Goal: Task Accomplishment & Management: Manage account settings

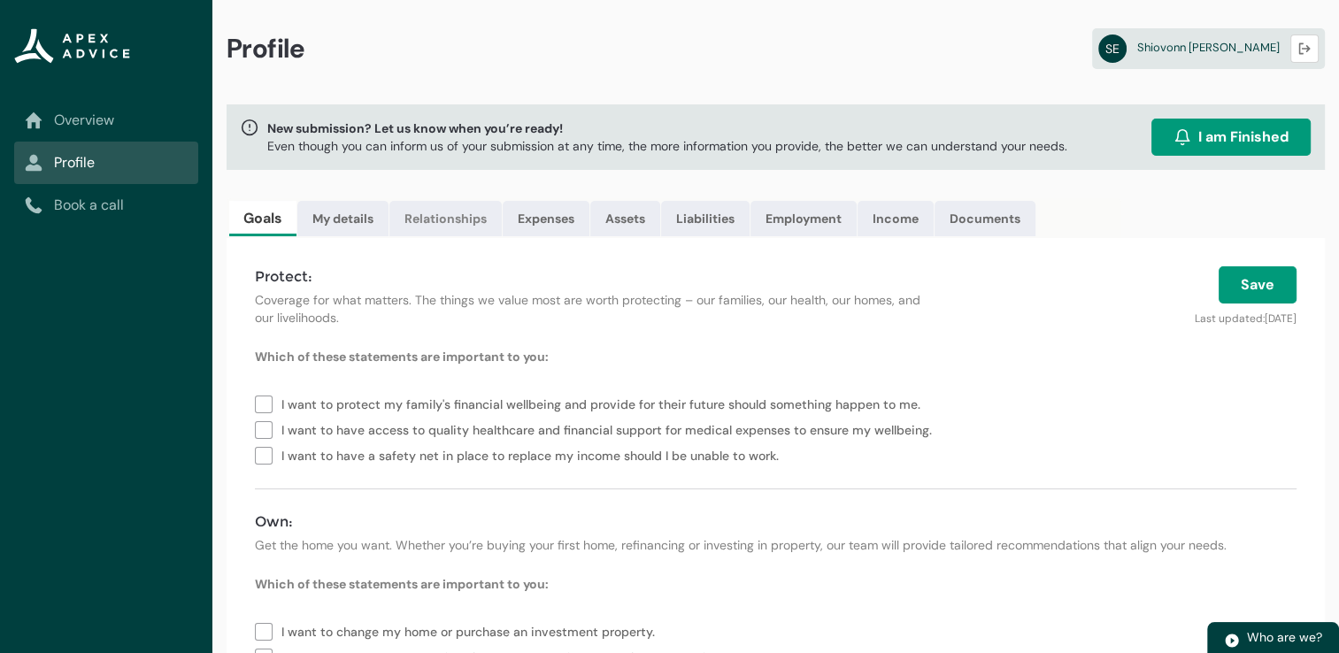
click at [449, 214] on link "Relationships" at bounding box center [445, 218] width 112 height 35
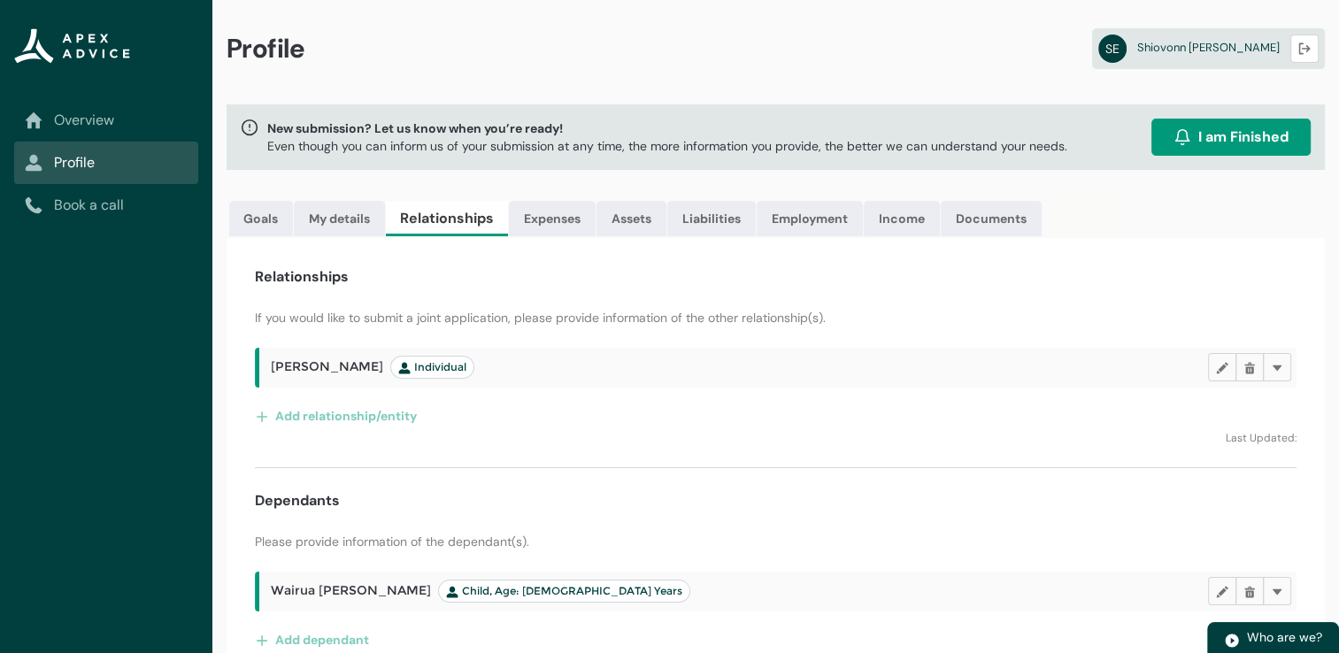
scroll to position [26, 0]
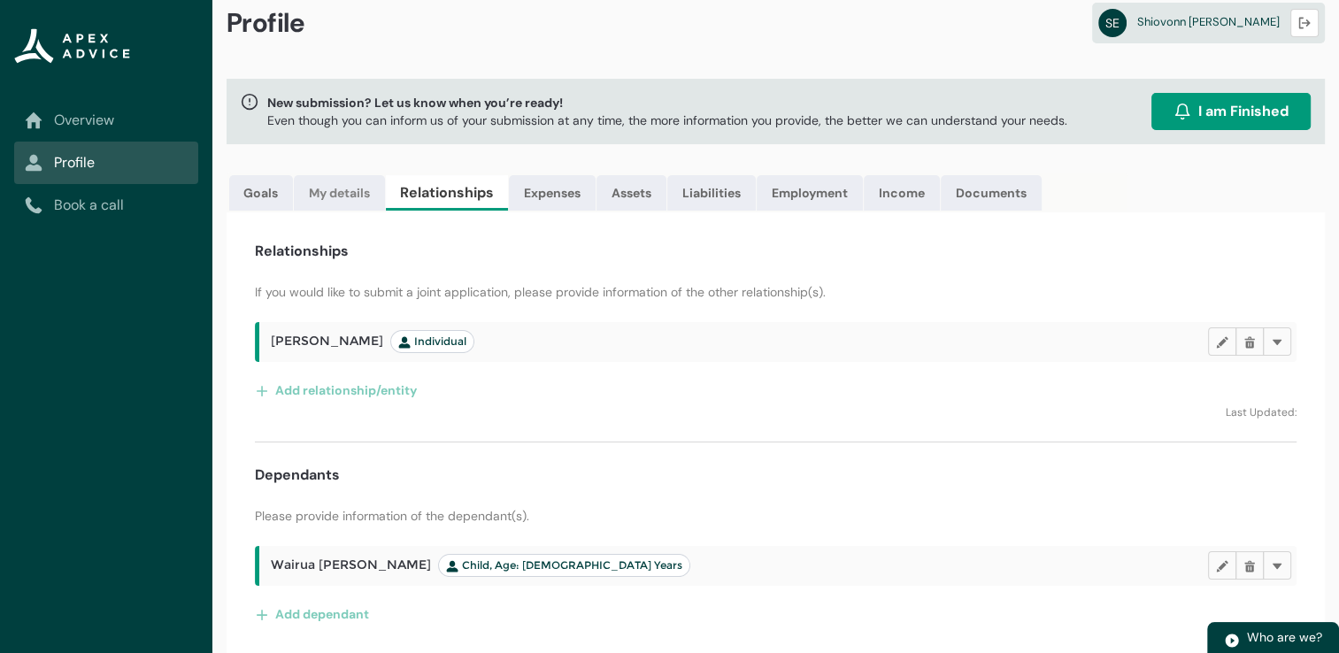
click at [340, 190] on link "My details" at bounding box center [339, 192] width 91 height 35
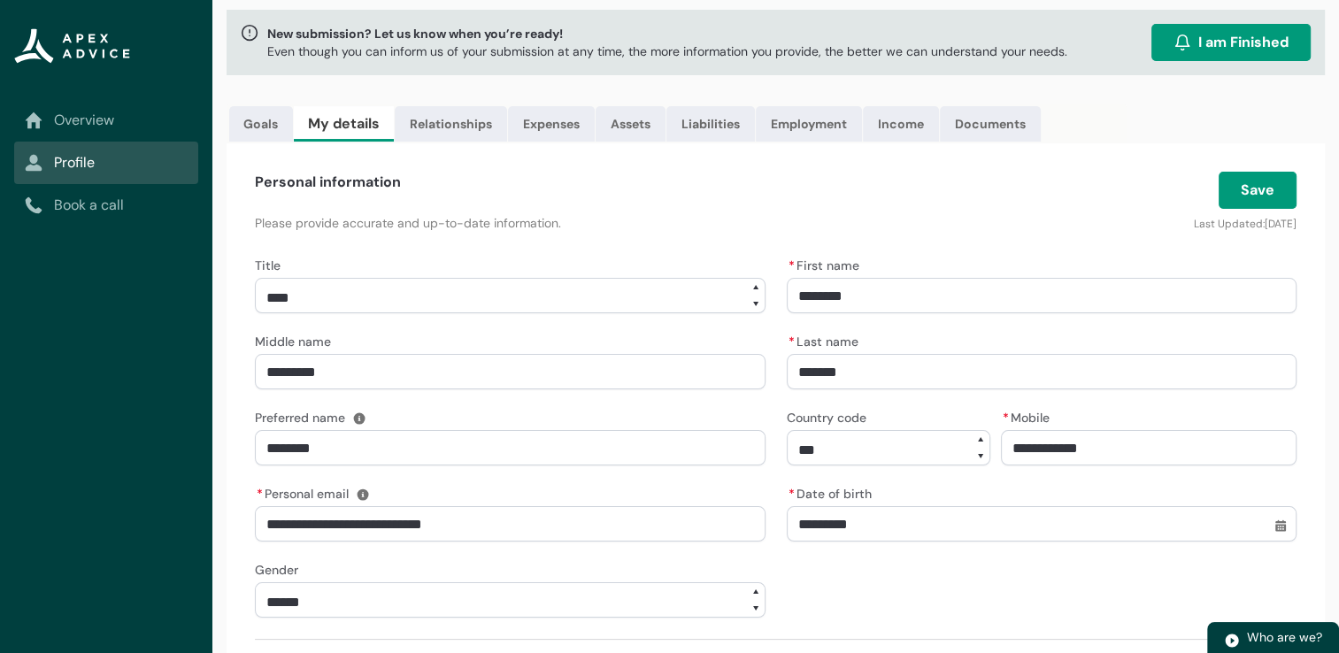
scroll to position [91, 0]
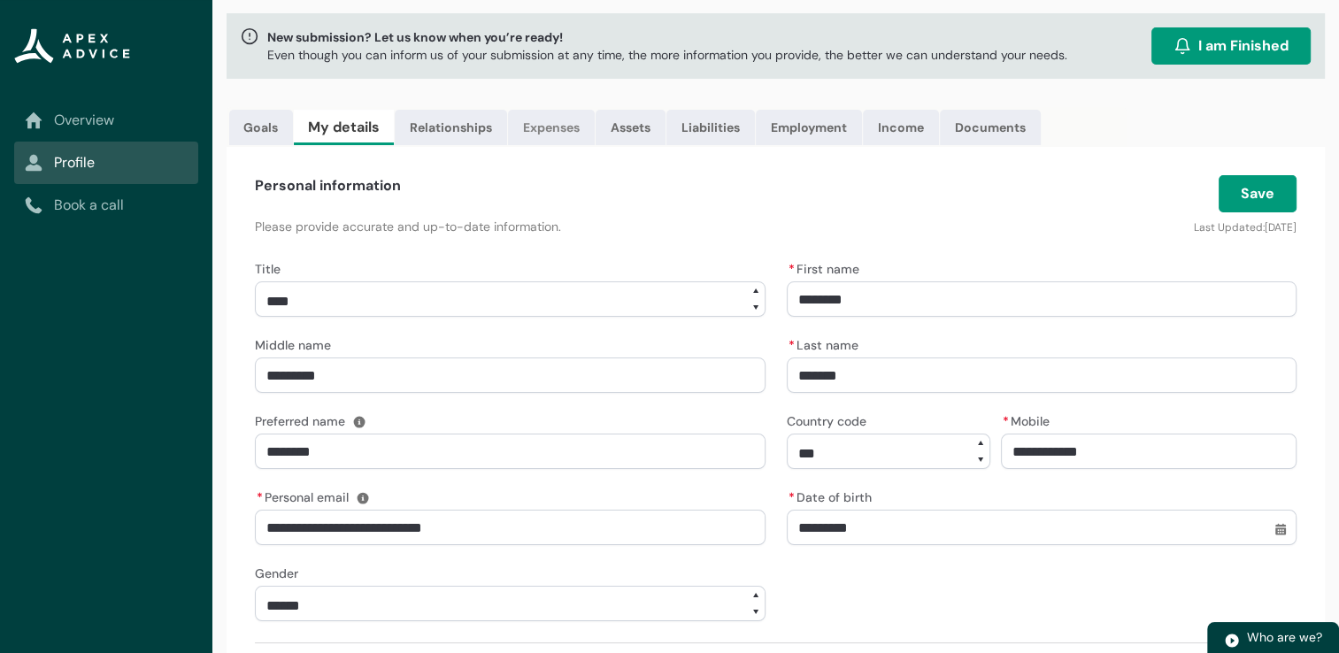
click at [567, 121] on link "Expenses" at bounding box center [551, 127] width 87 height 35
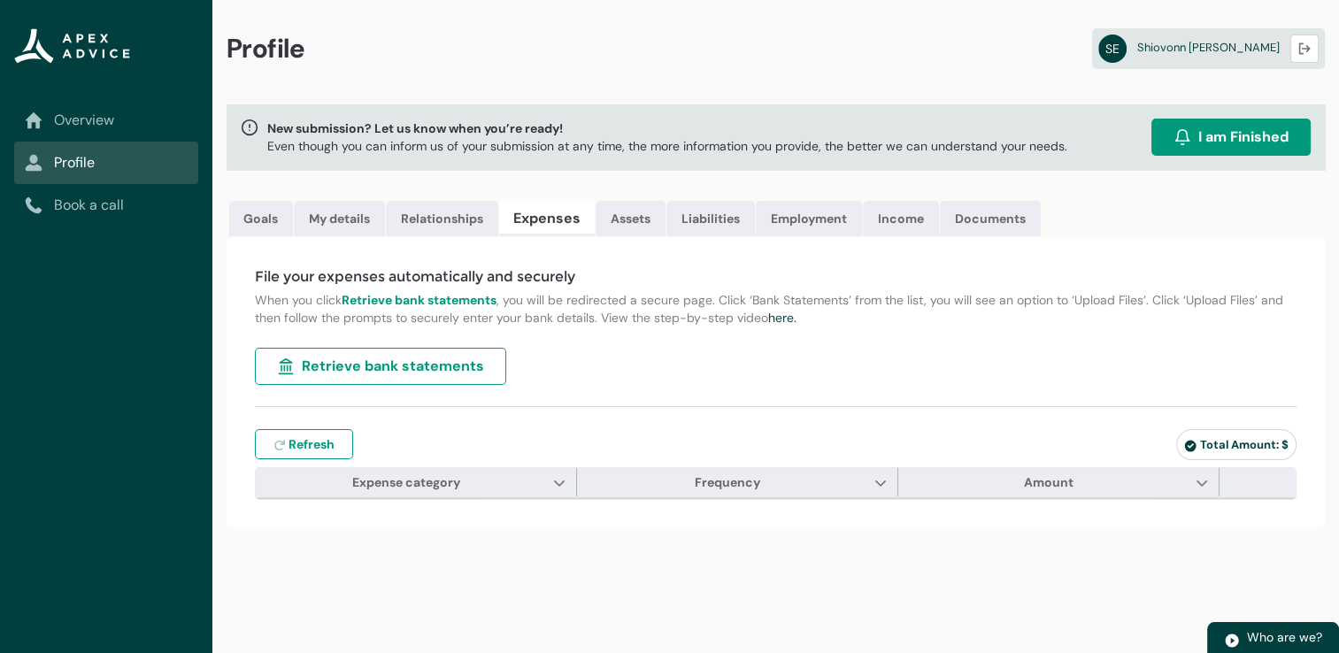
scroll to position [0, 0]
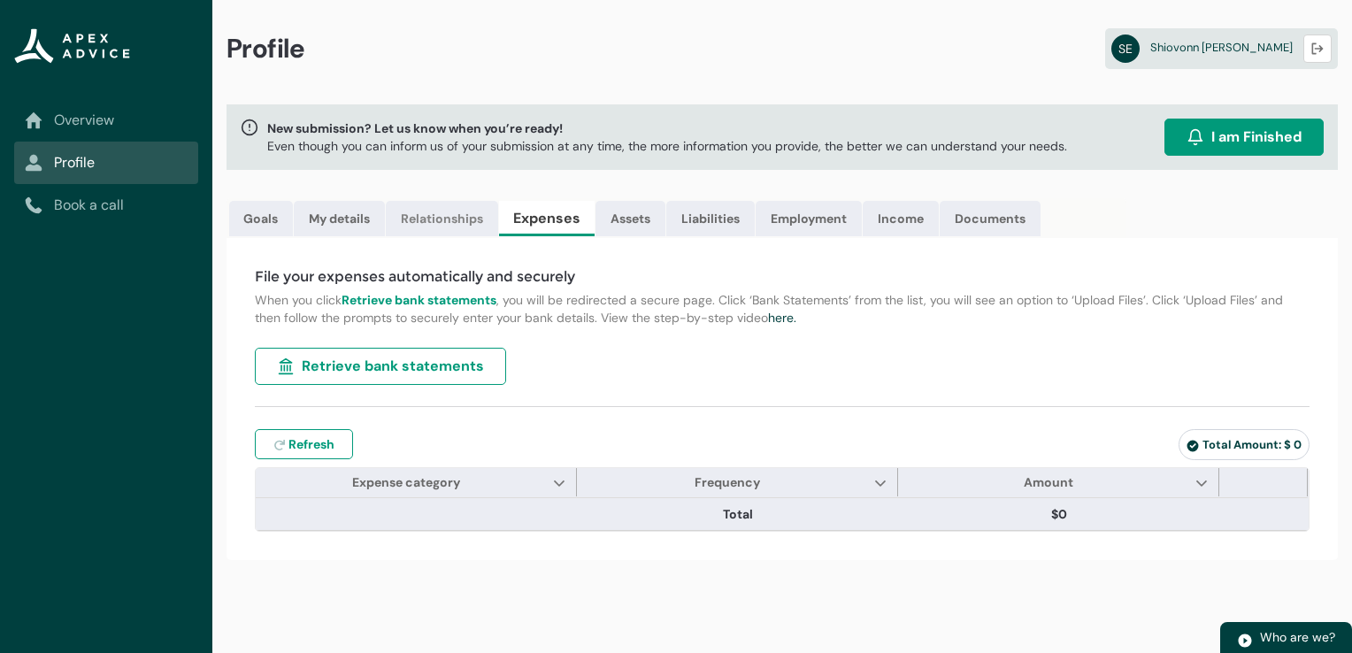
click at [452, 222] on link "Relationships" at bounding box center [442, 218] width 112 height 35
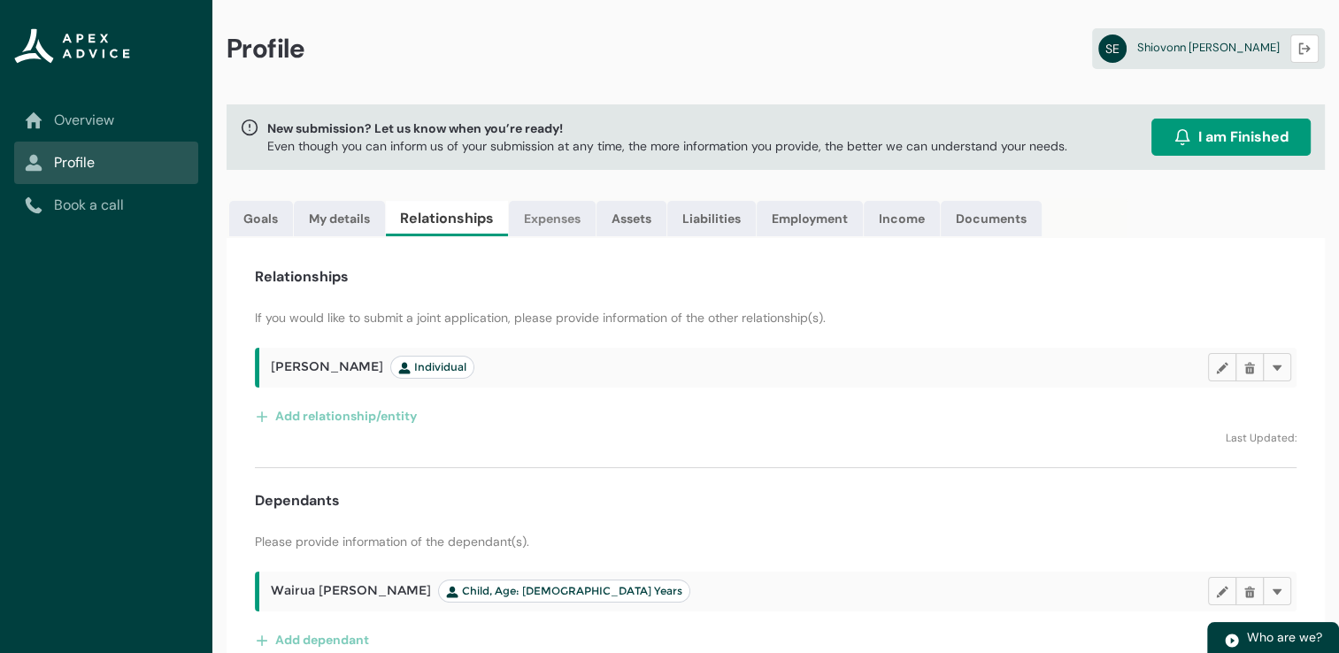
click at [562, 210] on link "Expenses" at bounding box center [552, 218] width 87 height 35
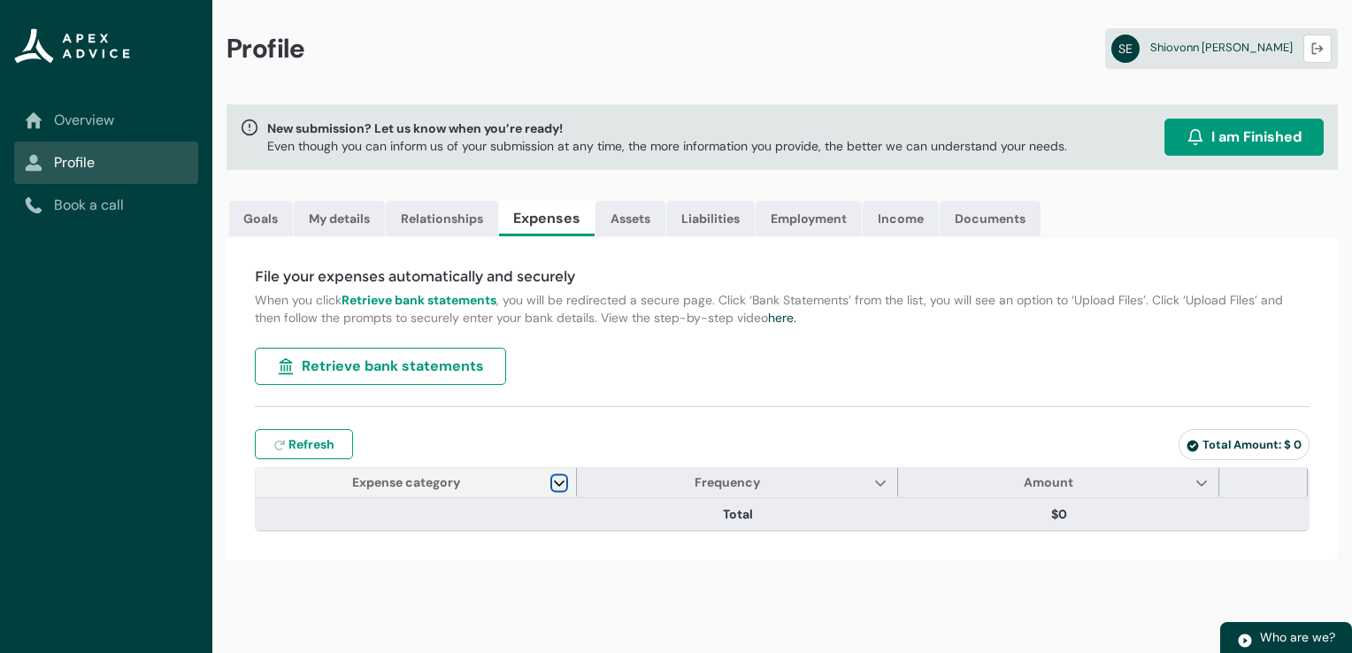
click at [563, 479] on lightning-primitive-icon "Expense category" at bounding box center [559, 482] width 12 height 13
click at [364, 546] on div "File your expenses automatically and securely When you click Retrieve bank stat…" at bounding box center [782, 399] width 1111 height 322
click at [553, 480] on lightning-primitive-icon "Expense category" at bounding box center [559, 482] width 12 height 13
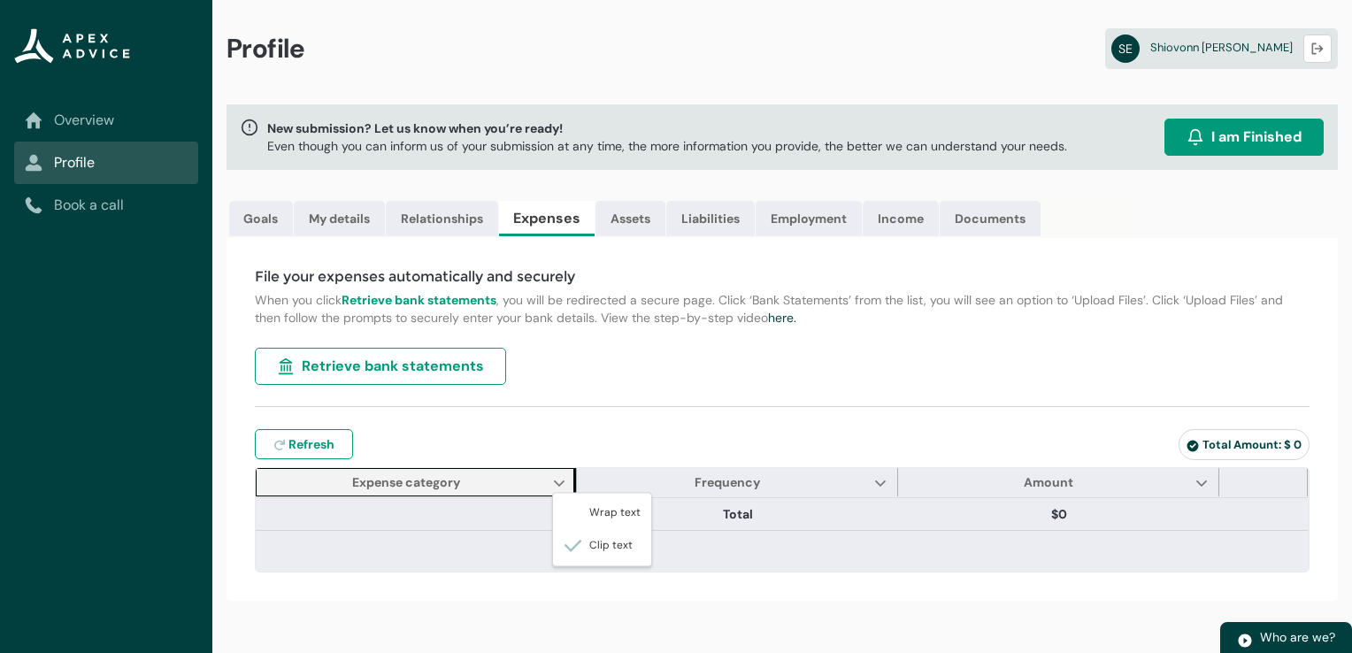
click at [649, 615] on div "Profile SE Shiovonn [PERSON_NAME] Logout New submission? Let us know when you’r…" at bounding box center [782, 326] width 1140 height 653
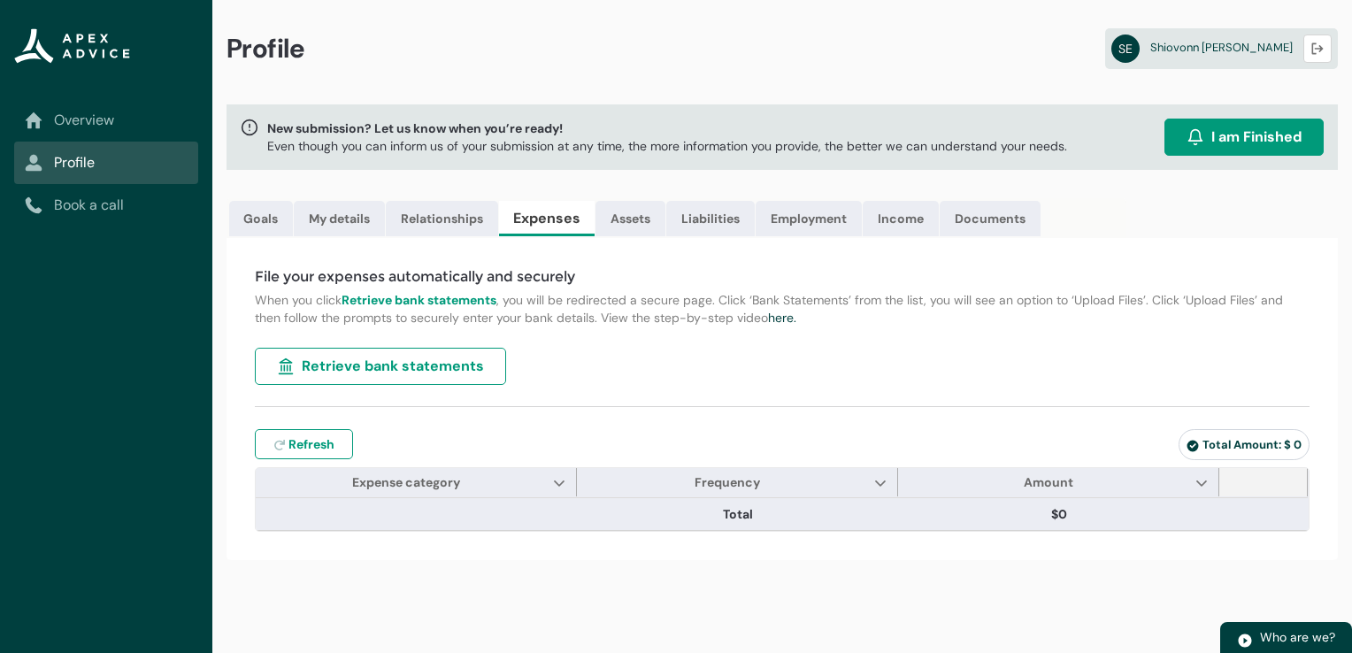
click at [1247, 476] on span at bounding box center [1263, 482] width 88 height 28
click at [1248, 476] on span at bounding box center [1263, 482] width 88 height 28
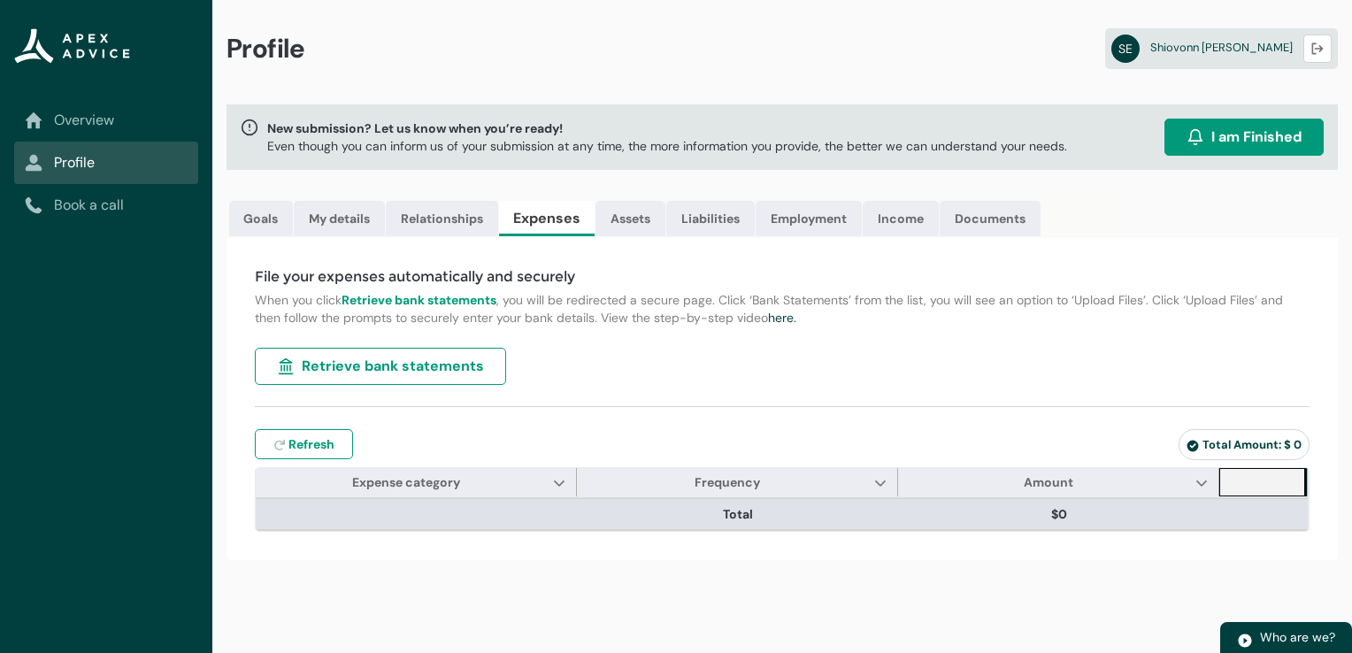
click at [1240, 514] on td "Edit" at bounding box center [1263, 514] width 88 height 32
click at [1104, 520] on td "$0" at bounding box center [1058, 514] width 321 height 32
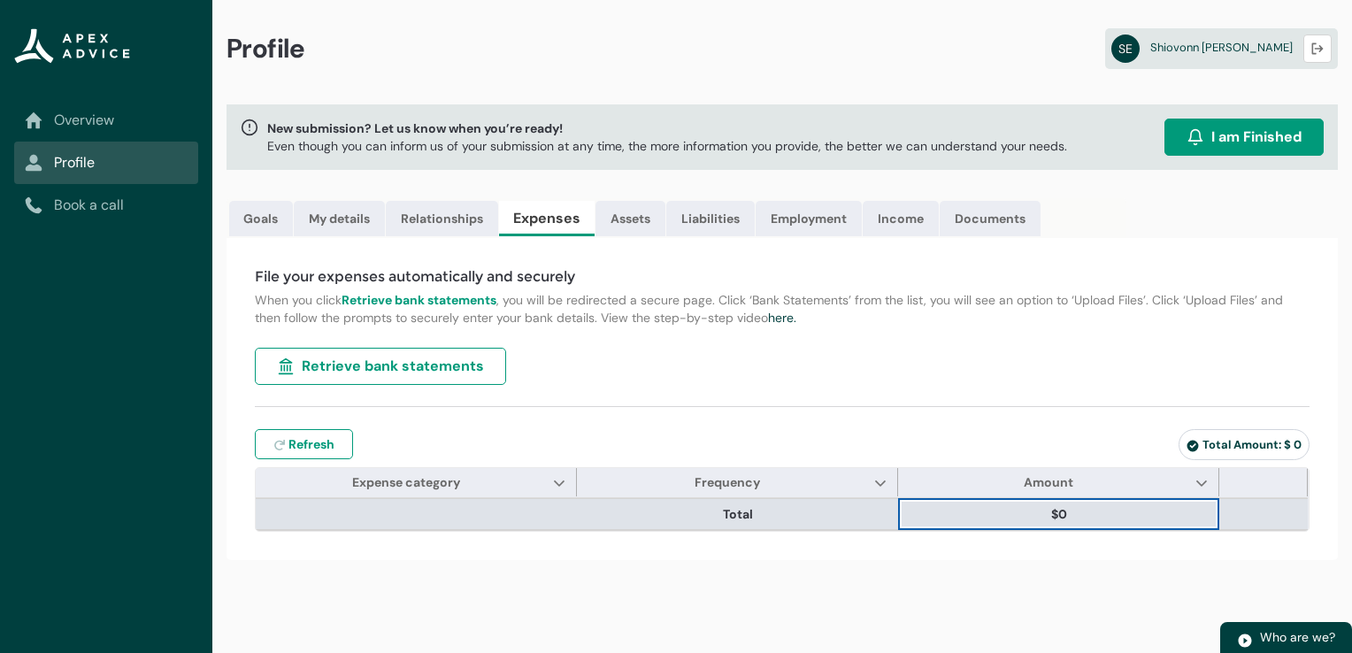
click at [506, 517] on th at bounding box center [416, 514] width 321 height 32
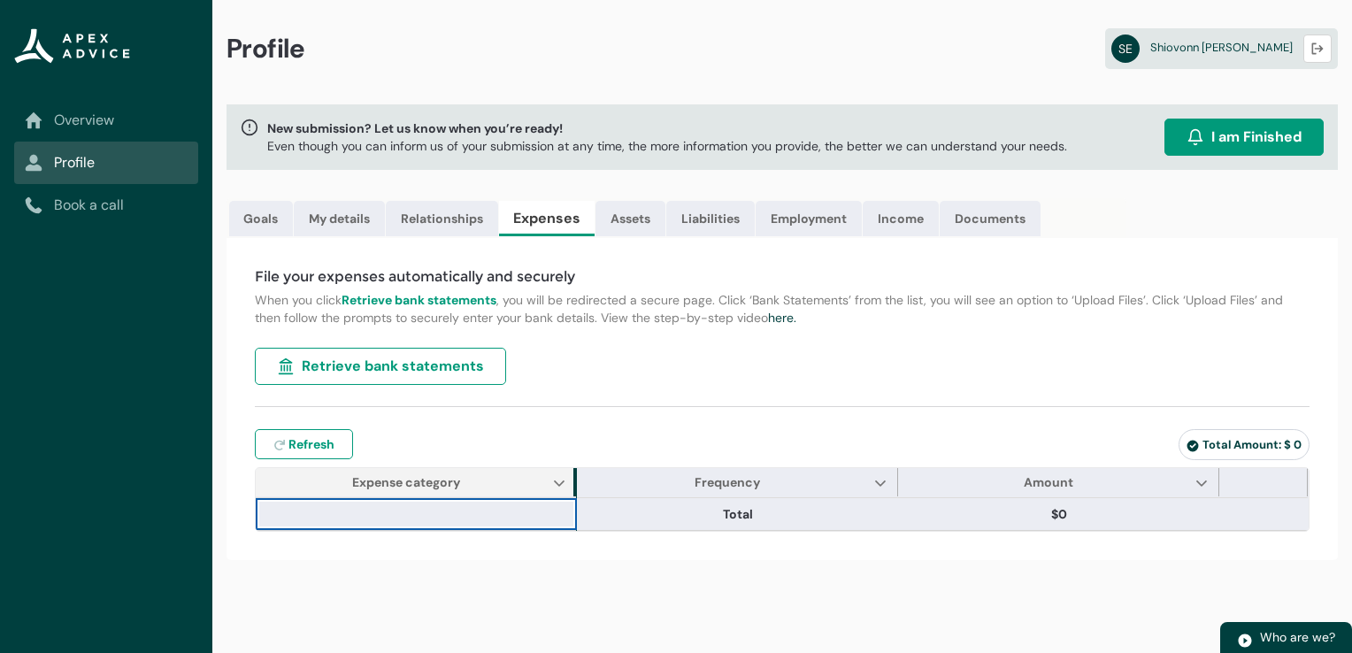
click at [568, 479] on span "Expense category" at bounding box center [576, 482] width 21 height 28
type input "***"
click at [560, 483] on lightning-primitive-icon "Expense category" at bounding box center [560, 482] width 12 height 13
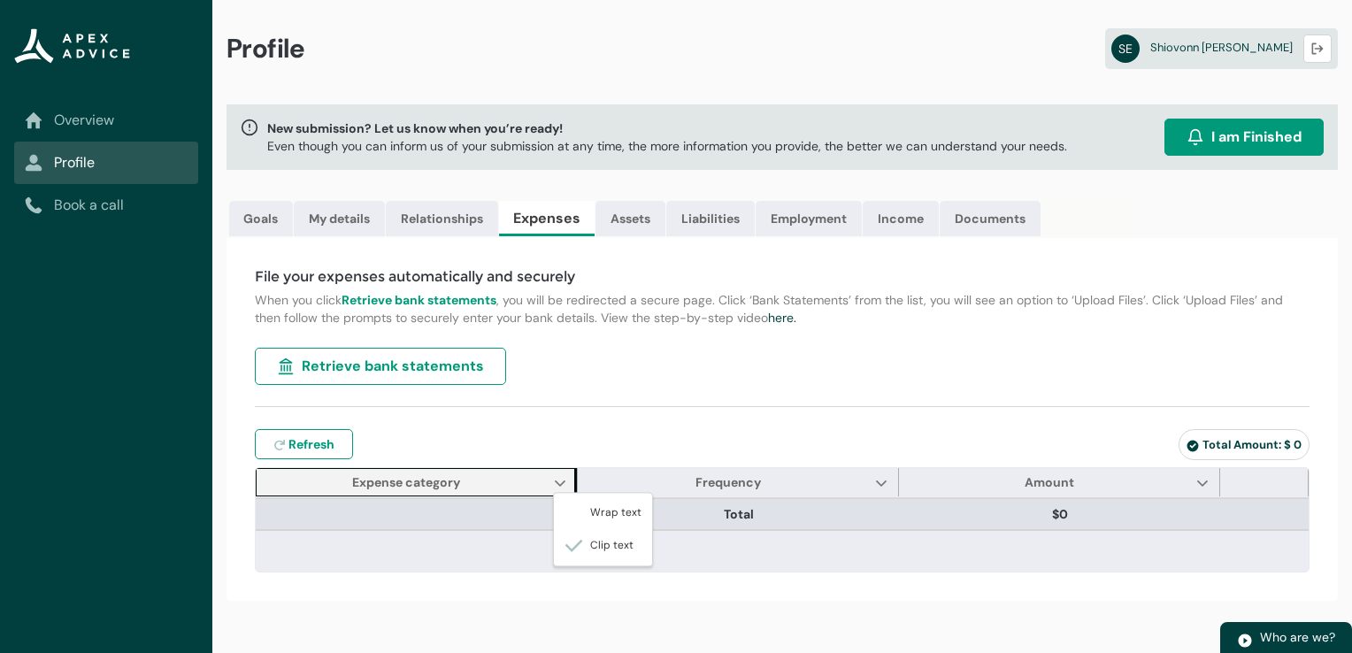
click at [497, 513] on th at bounding box center [417, 514] width 322 height 32
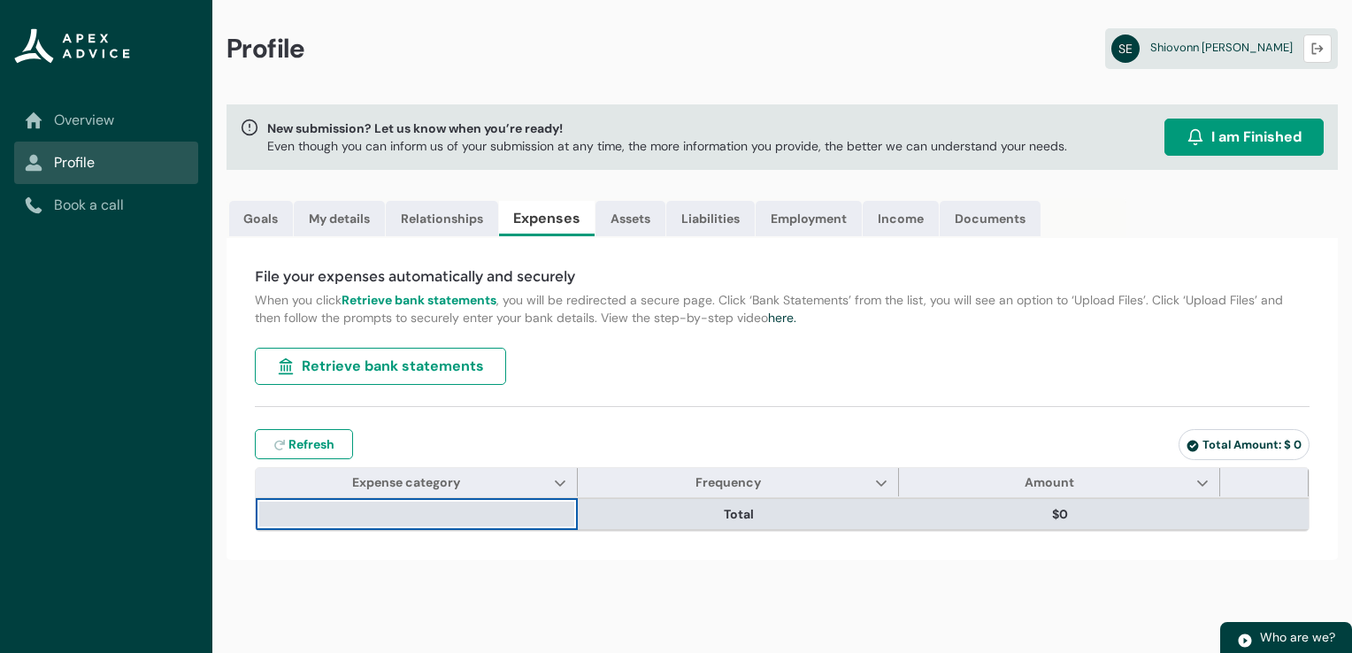
click at [467, 514] on th at bounding box center [417, 514] width 322 height 32
click at [460, 516] on th at bounding box center [417, 514] width 322 height 32
click at [322, 506] on th at bounding box center [417, 514] width 322 height 32
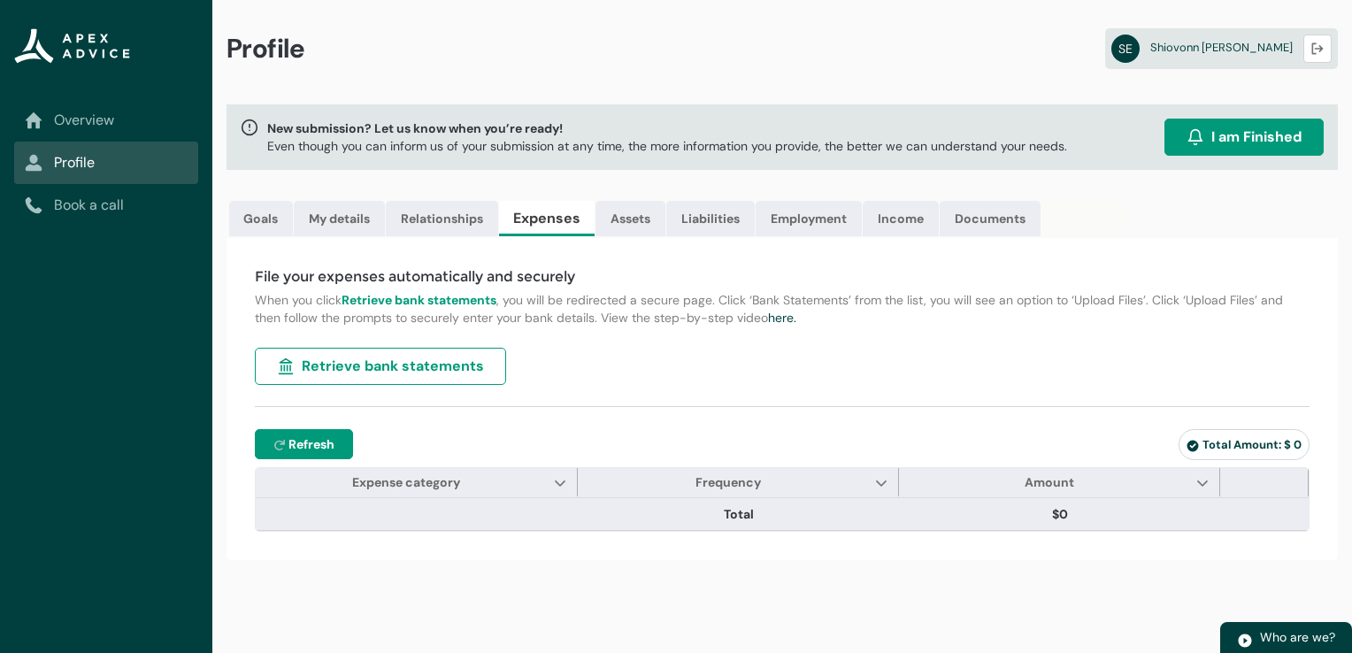
click at [308, 448] on span "Refresh" at bounding box center [311, 444] width 46 height 18
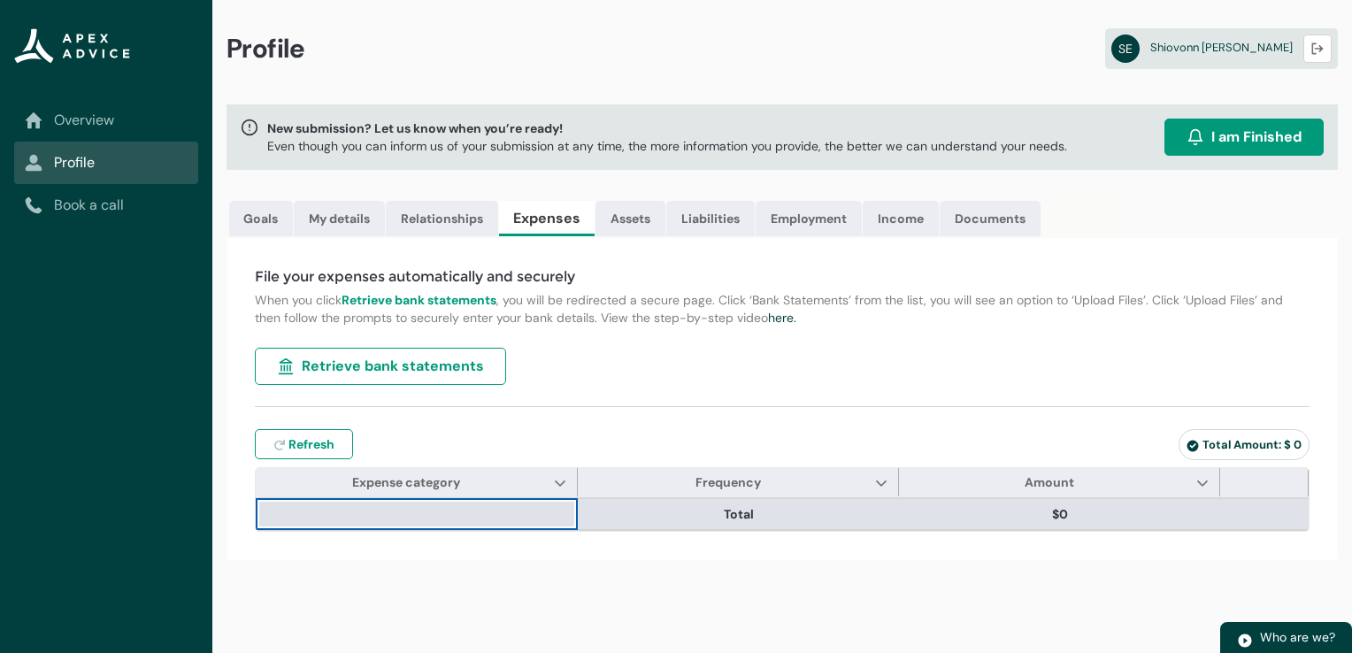
click at [1031, 510] on span "$0" at bounding box center [1059, 514] width 307 height 18
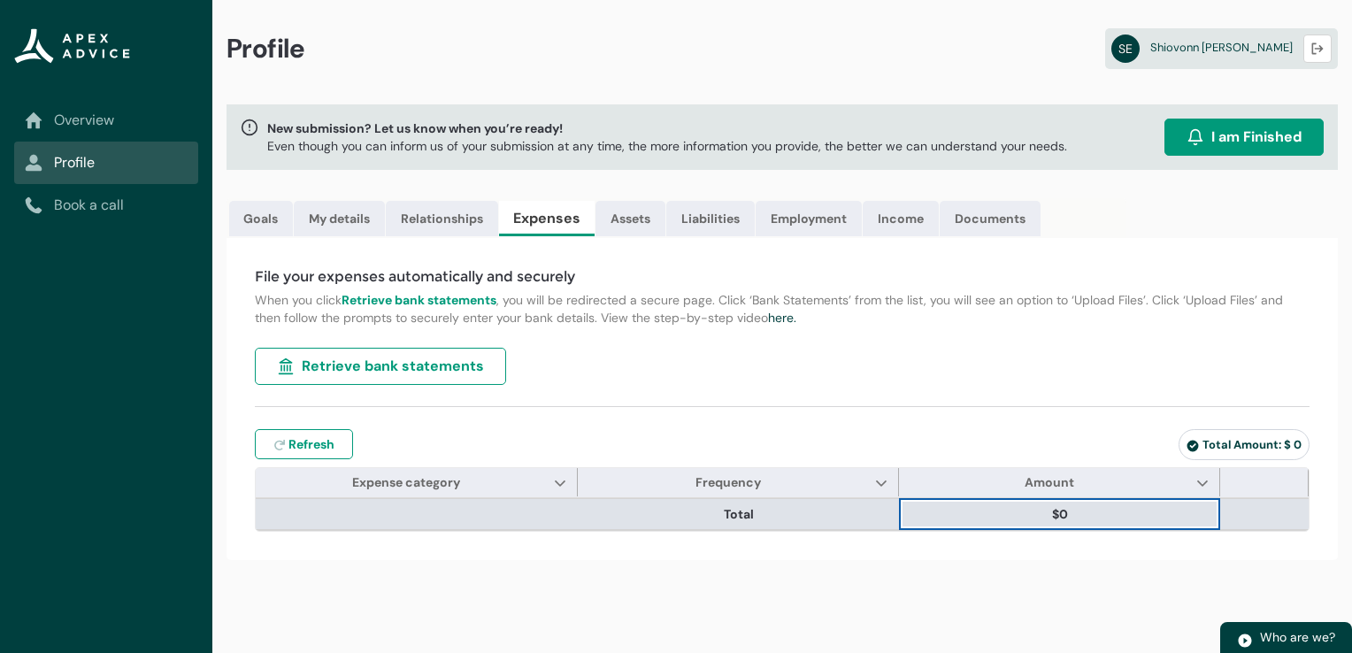
click at [817, 509] on span "Total" at bounding box center [738, 514] width 307 height 18
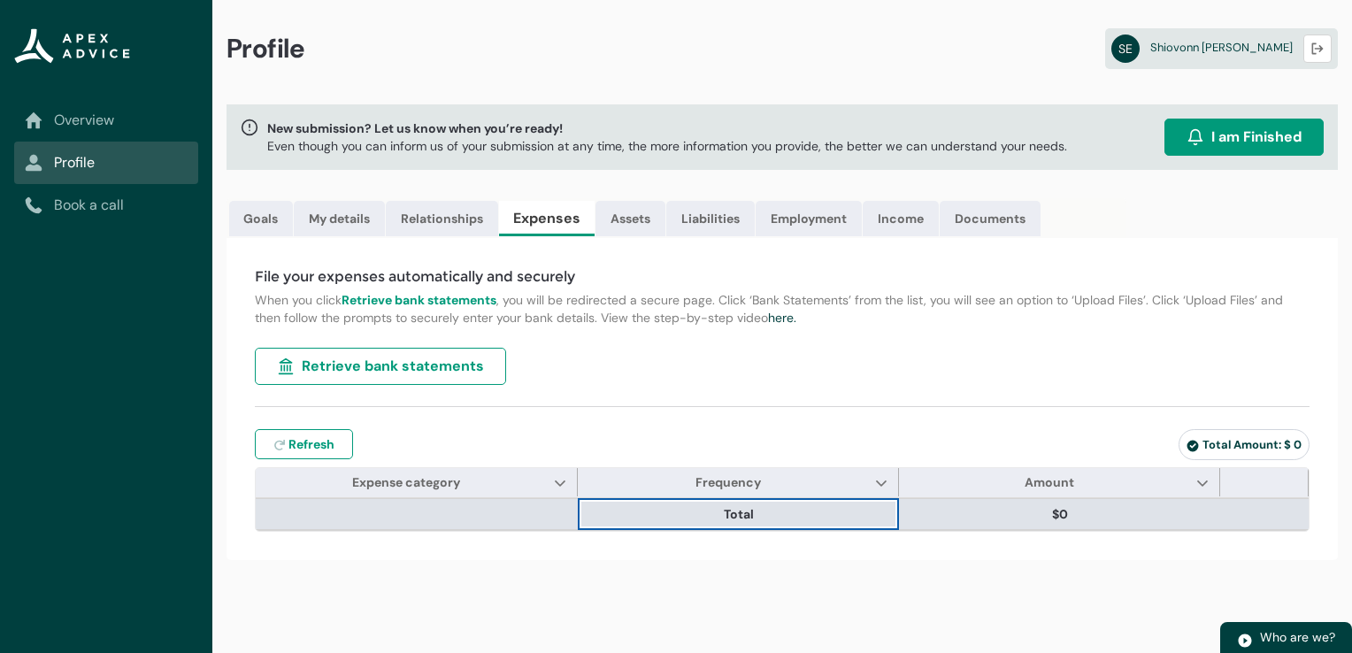
click at [463, 508] on th at bounding box center [417, 514] width 322 height 32
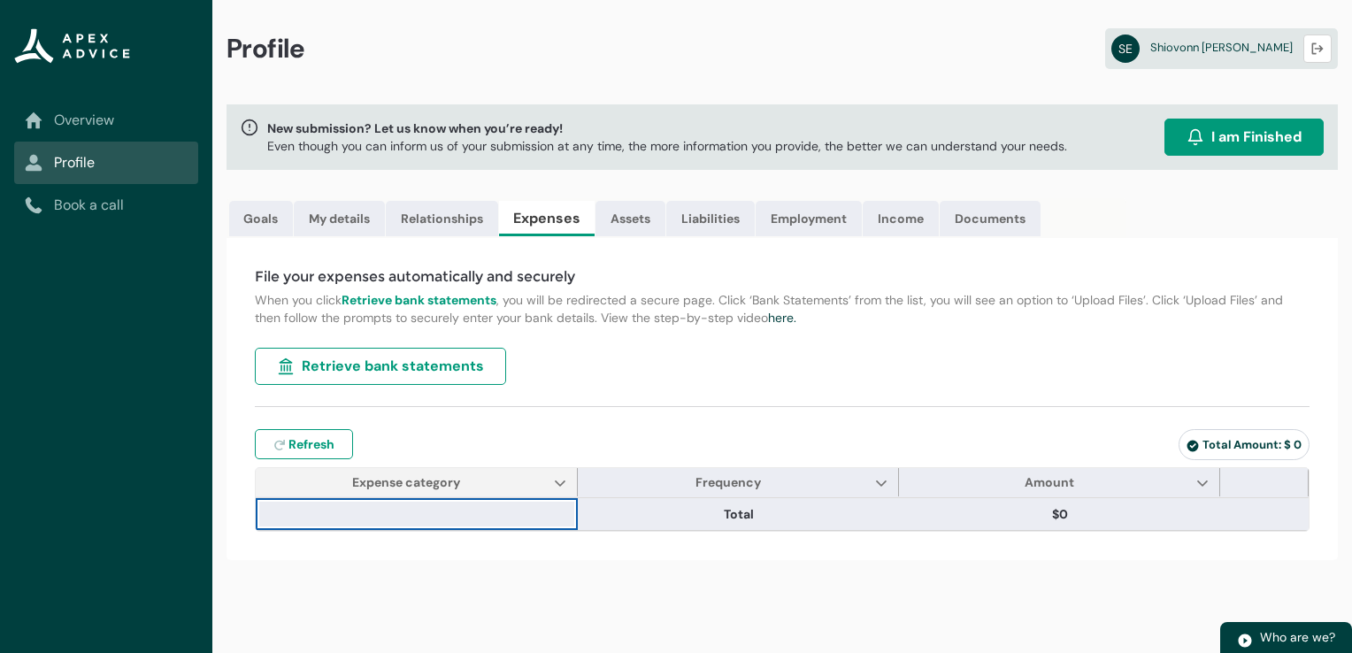
click at [449, 481] on span "Expense category" at bounding box center [406, 482] width 108 height 16
click at [564, 476] on lightning-primitive-icon "Expense category" at bounding box center [560, 482] width 12 height 13
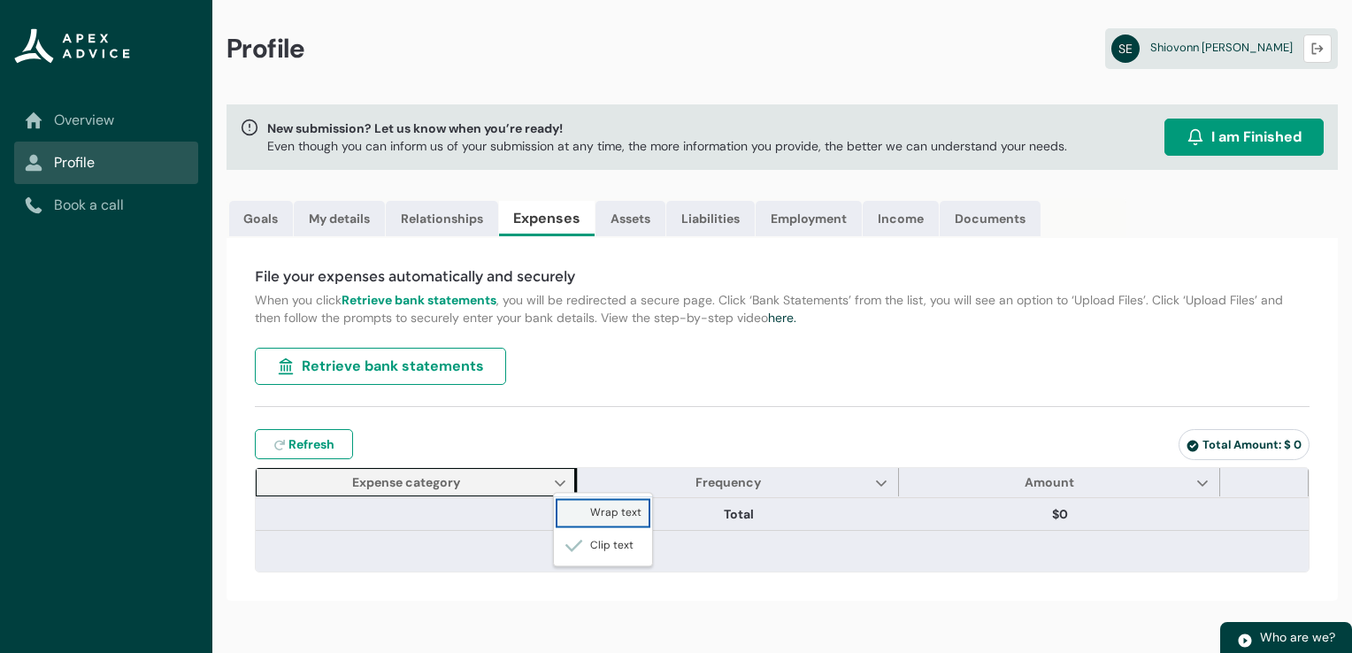
click at [608, 512] on span "Wrap text" at bounding box center [602, 513] width 77 height 19
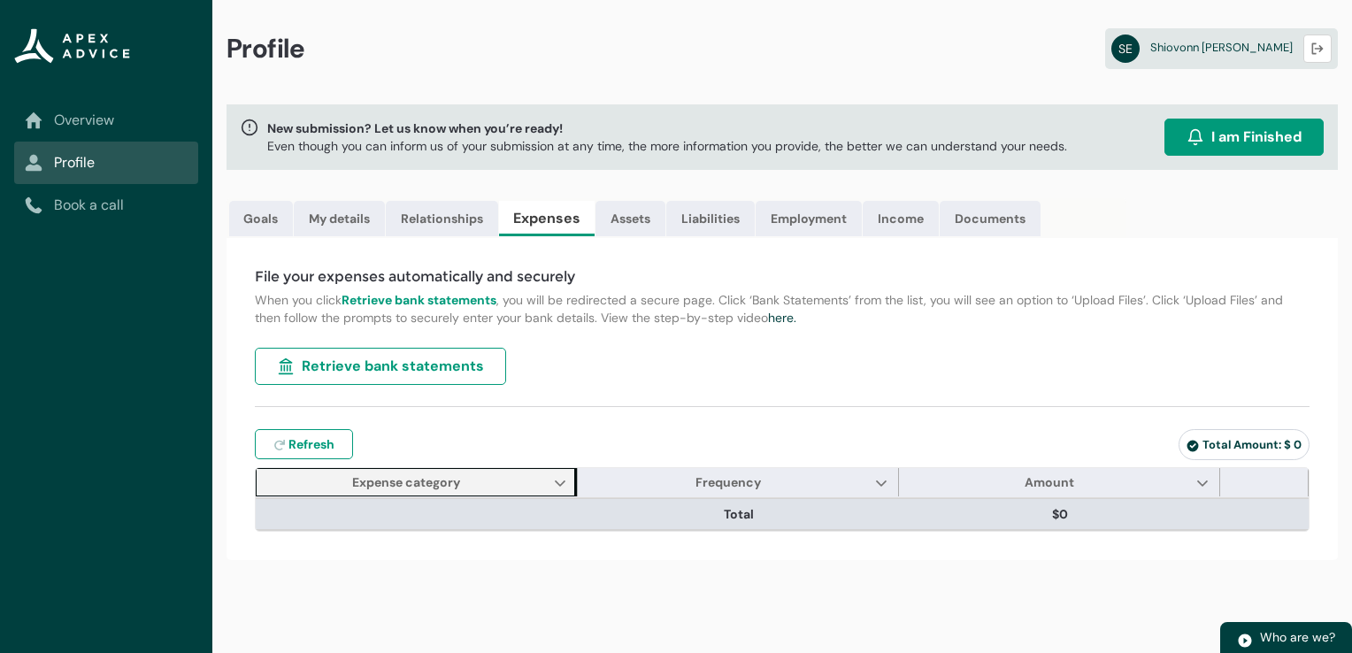
click at [451, 507] on th at bounding box center [417, 514] width 322 height 32
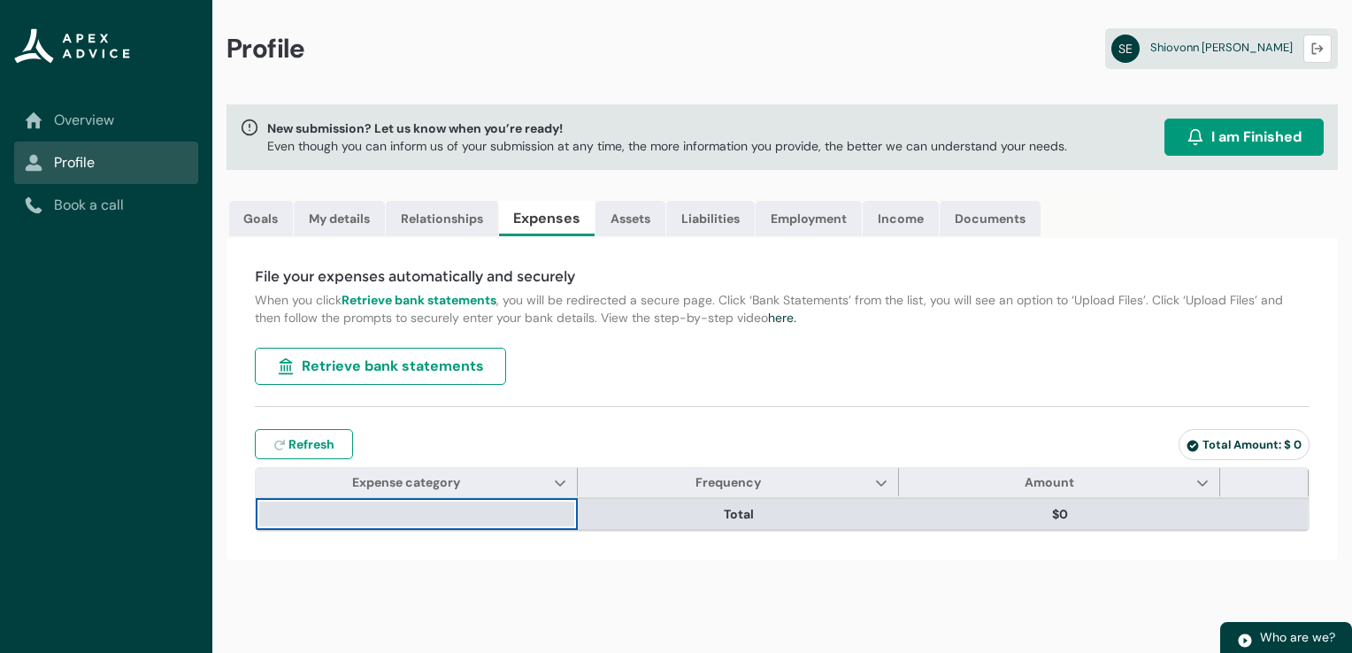
click at [457, 511] on th at bounding box center [417, 514] width 322 height 32
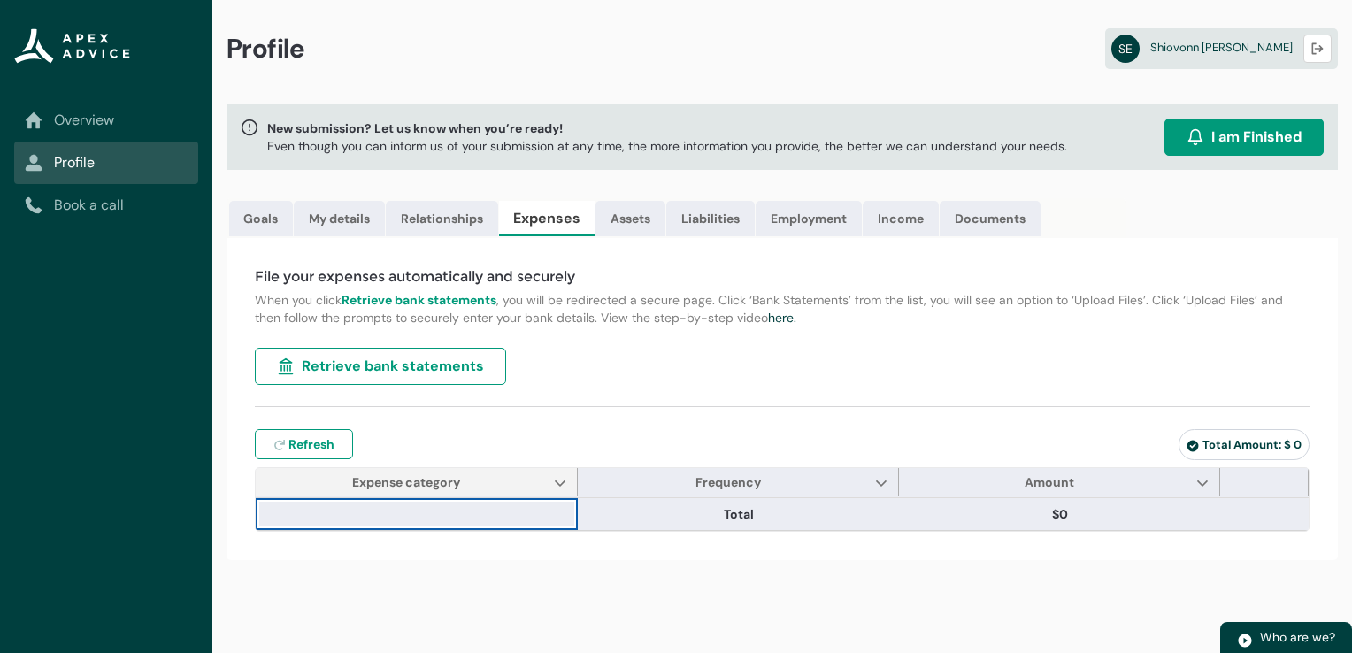
click at [545, 470] on span "Expense category Show Expense category column actions Wrap text Clip text" at bounding box center [417, 482] width 322 height 28
click at [558, 478] on lightning-primitive-icon "Expense category" at bounding box center [560, 482] width 12 height 13
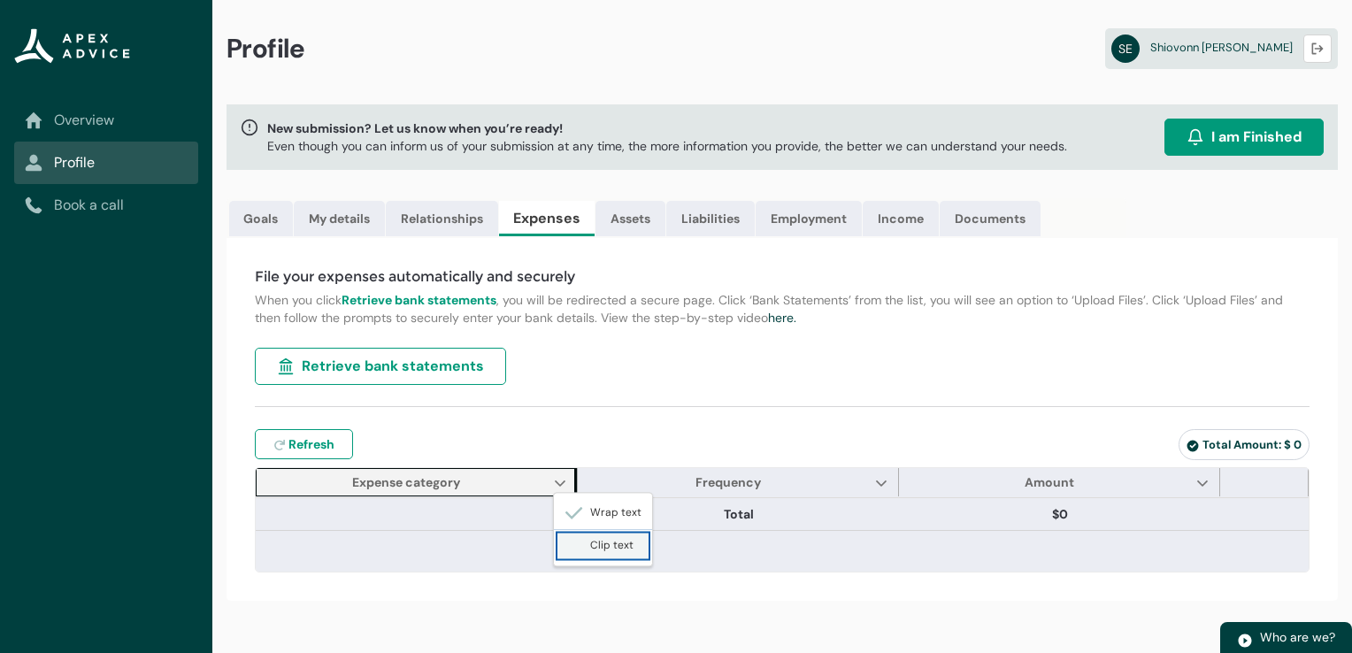
click at [591, 541] on span "Clip text" at bounding box center [598, 545] width 69 height 19
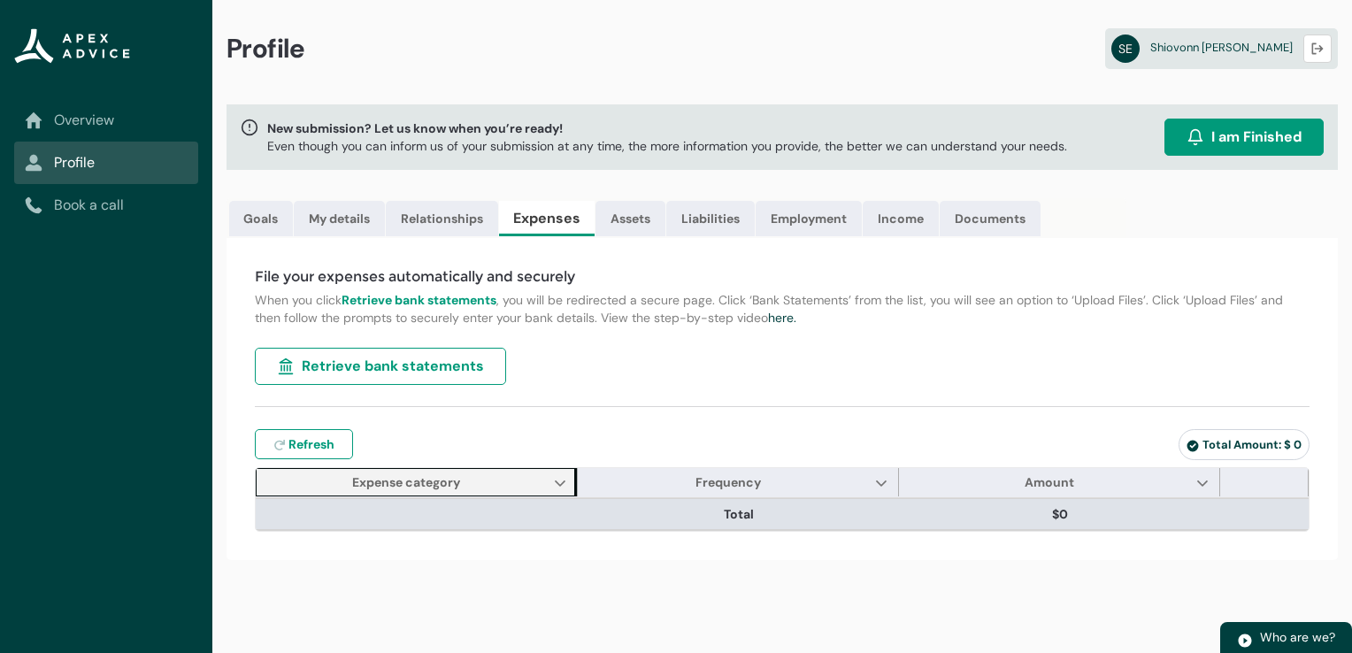
click at [475, 515] on th at bounding box center [417, 514] width 322 height 32
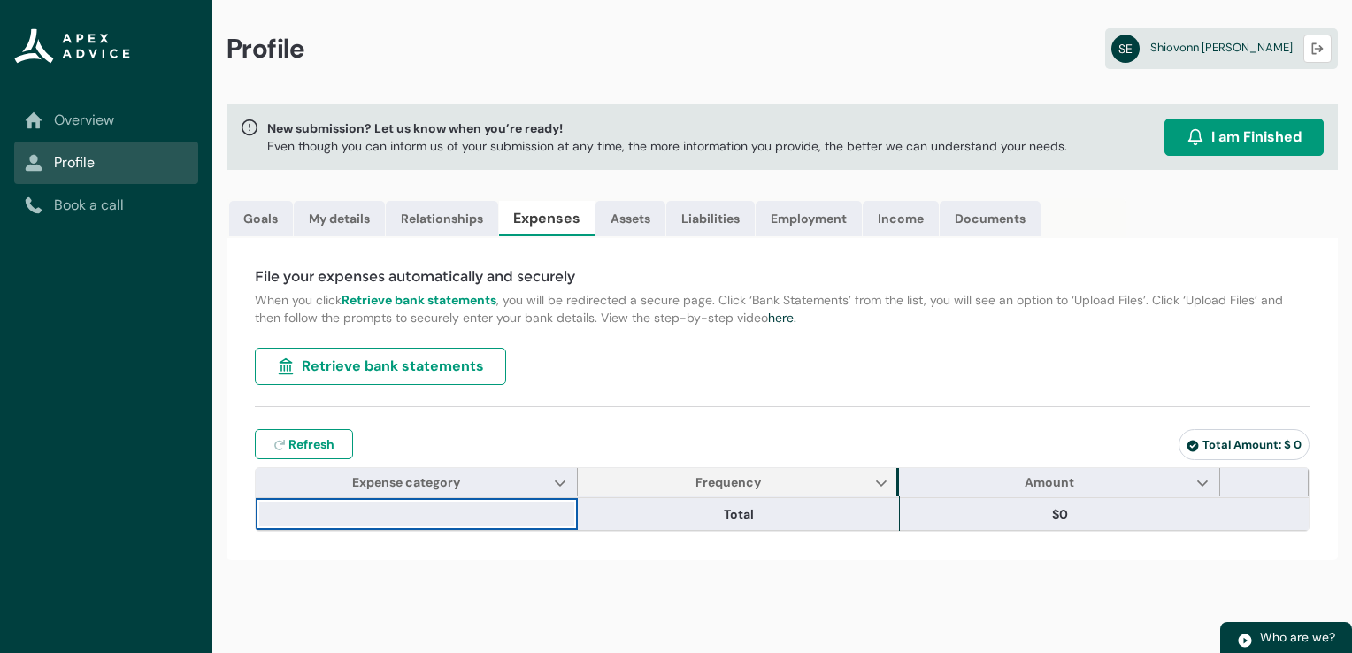
click at [895, 473] on span "Frequency" at bounding box center [899, 482] width 21 height 28
type input "***"
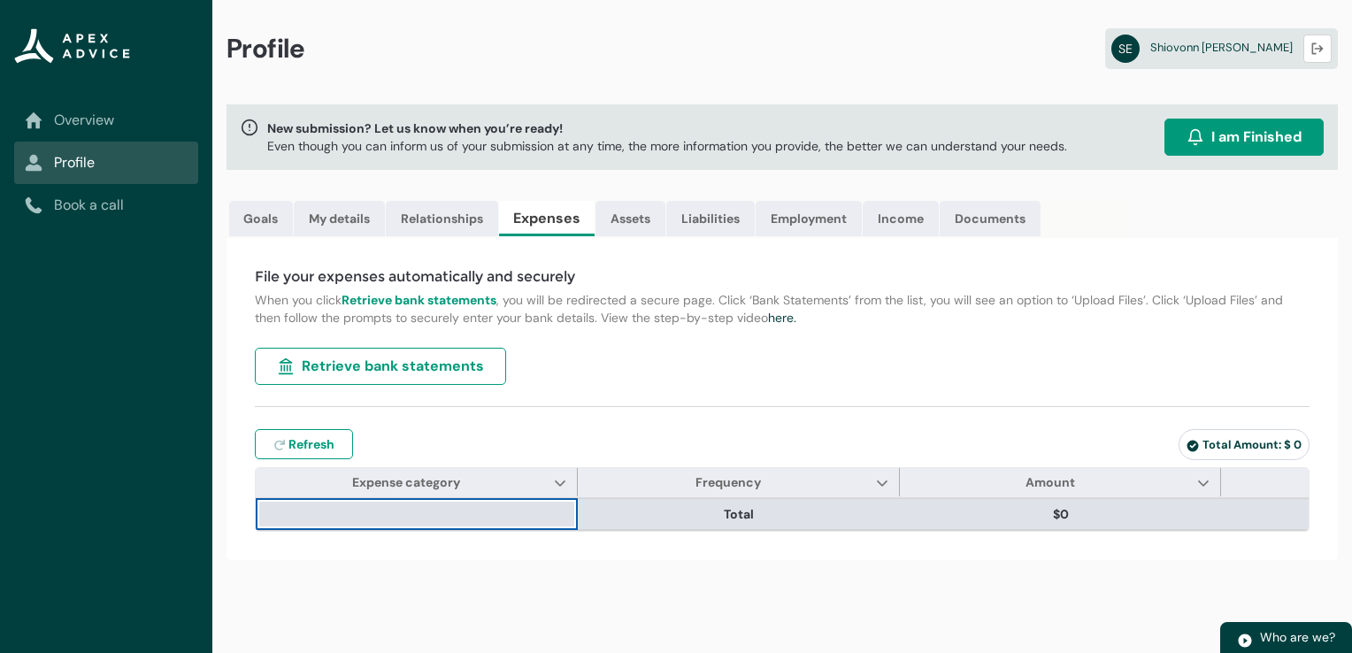
click at [839, 518] on span "Total" at bounding box center [739, 514] width 308 height 18
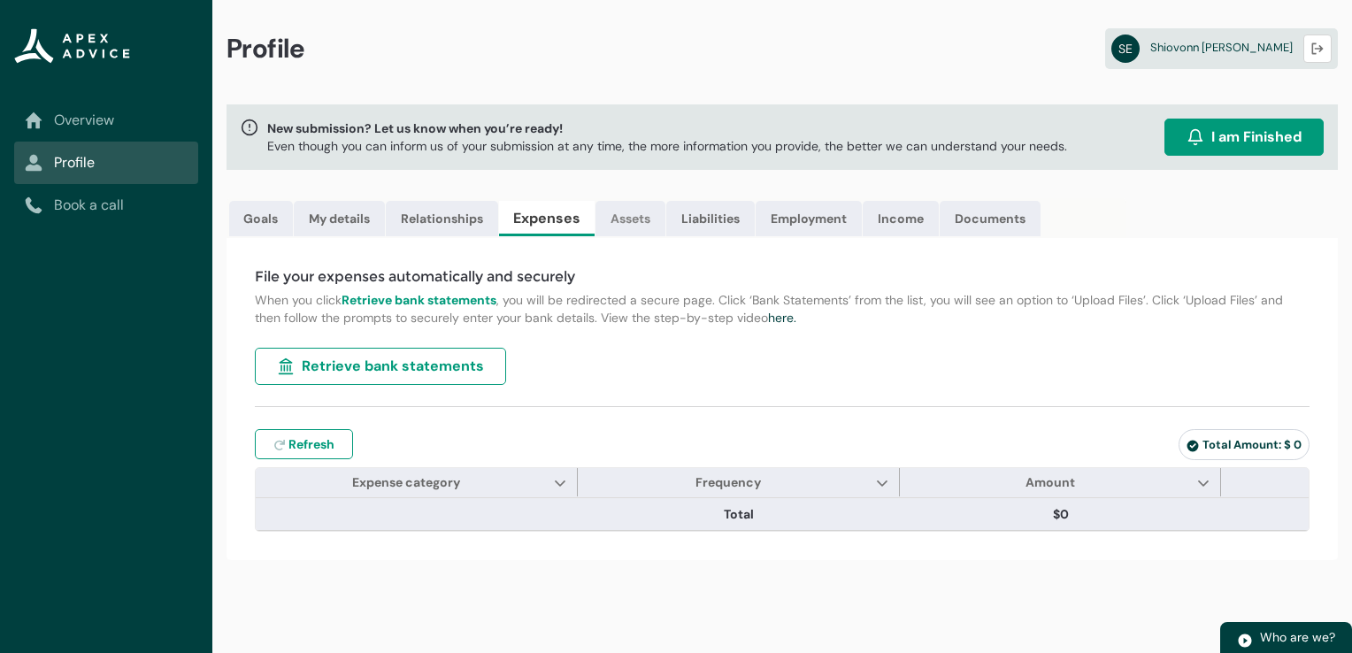
click at [612, 219] on link "Assets" at bounding box center [630, 218] width 70 height 35
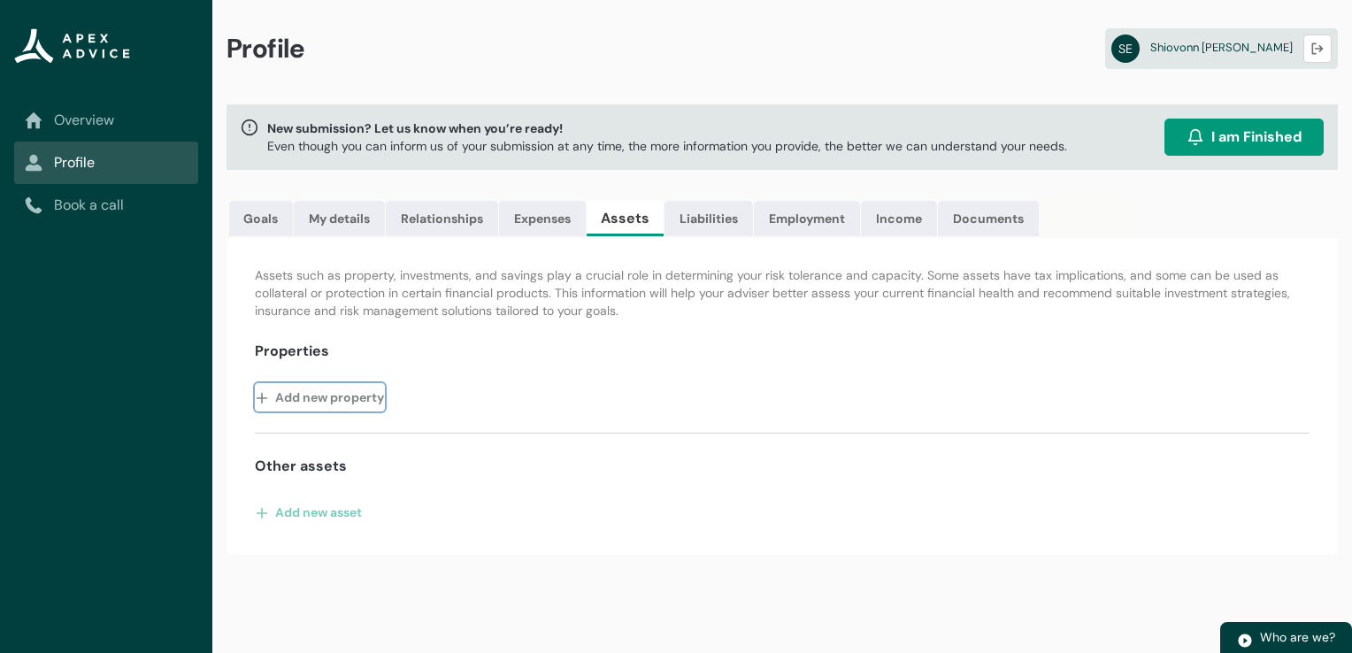
click at [297, 391] on button "Add new property" at bounding box center [320, 397] width 130 height 28
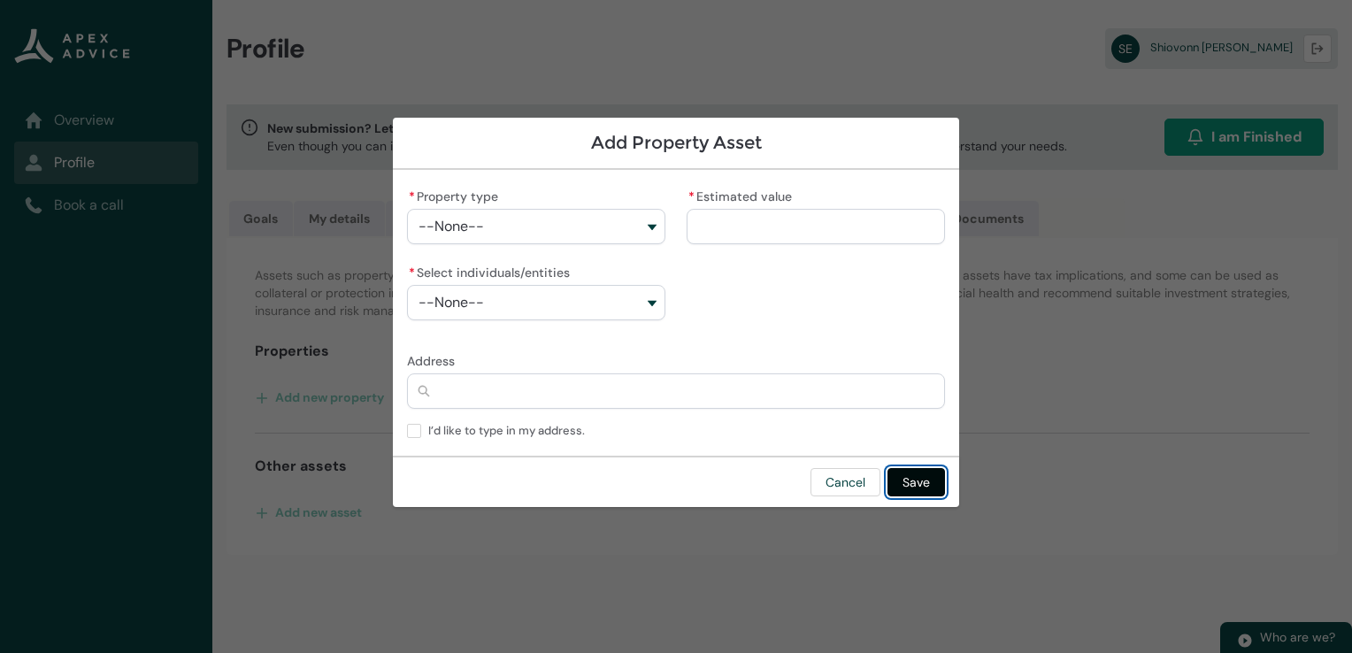
click at [924, 480] on button "Save" at bounding box center [916, 482] width 58 height 28
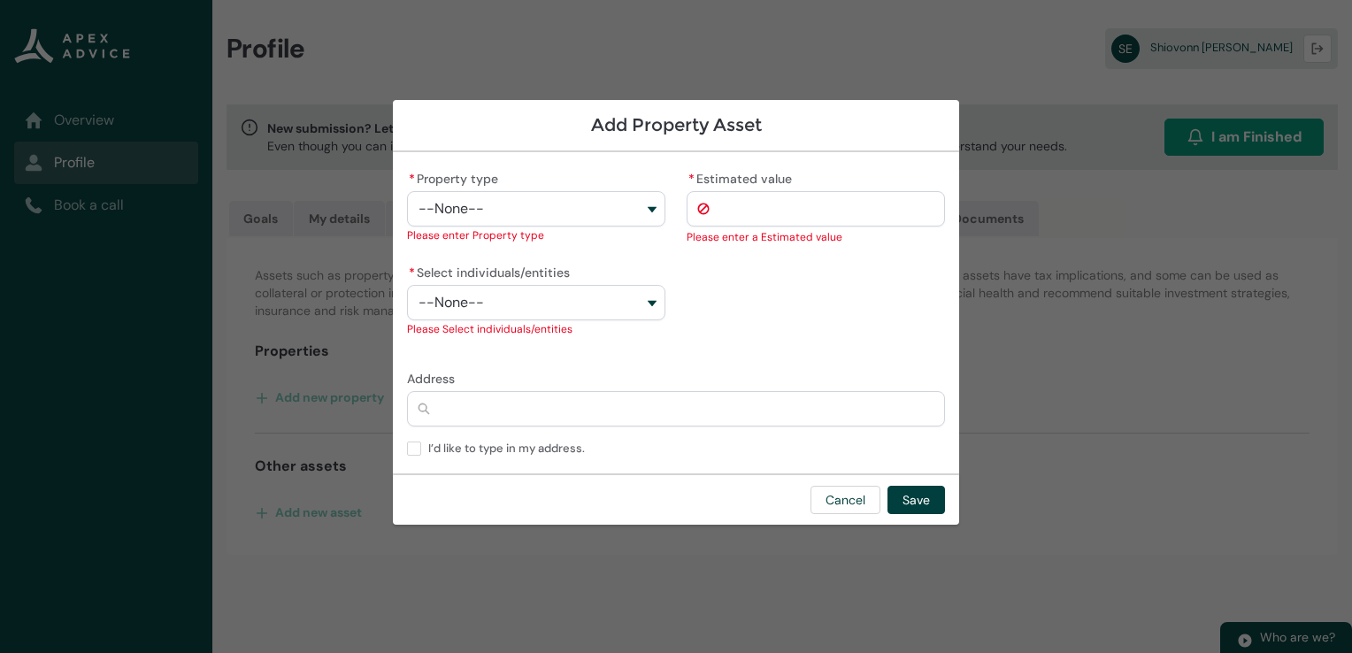
click at [868, 180] on div "* Estimated value" at bounding box center [816, 196] width 258 height 60
click at [847, 490] on button "Cancel" at bounding box center [845, 500] width 70 height 28
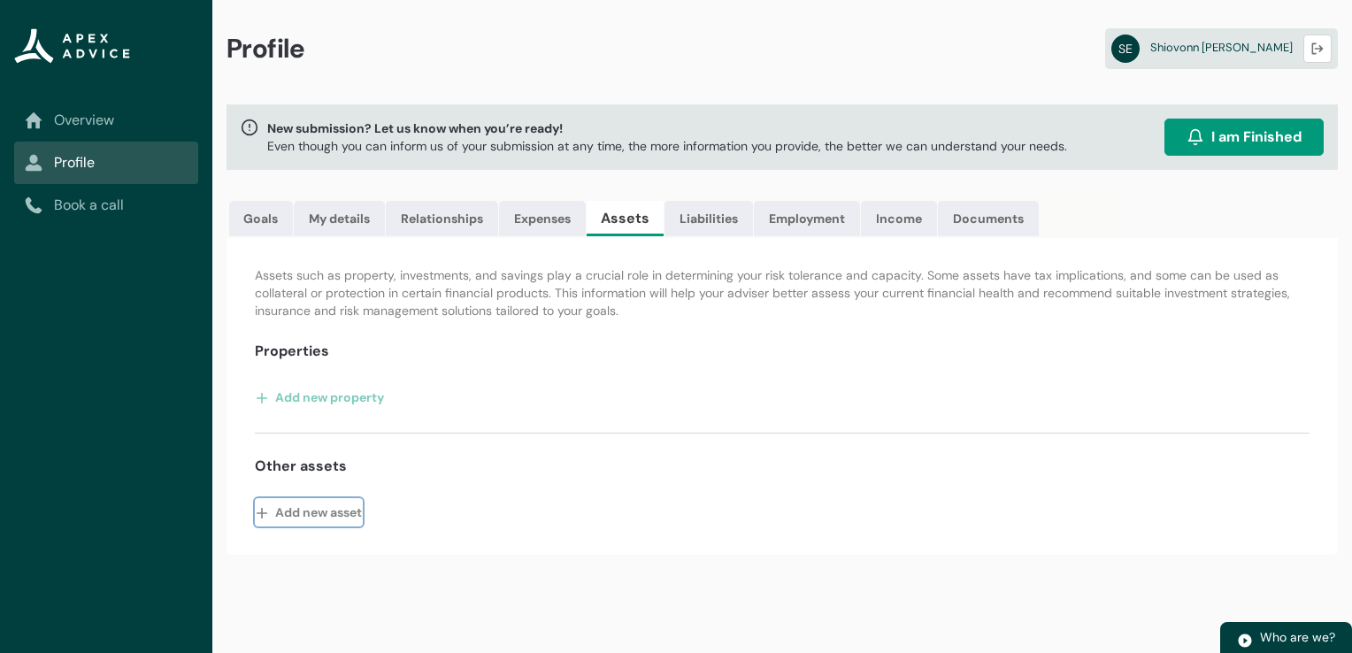
click at [308, 500] on button "Add new asset" at bounding box center [309, 512] width 108 height 28
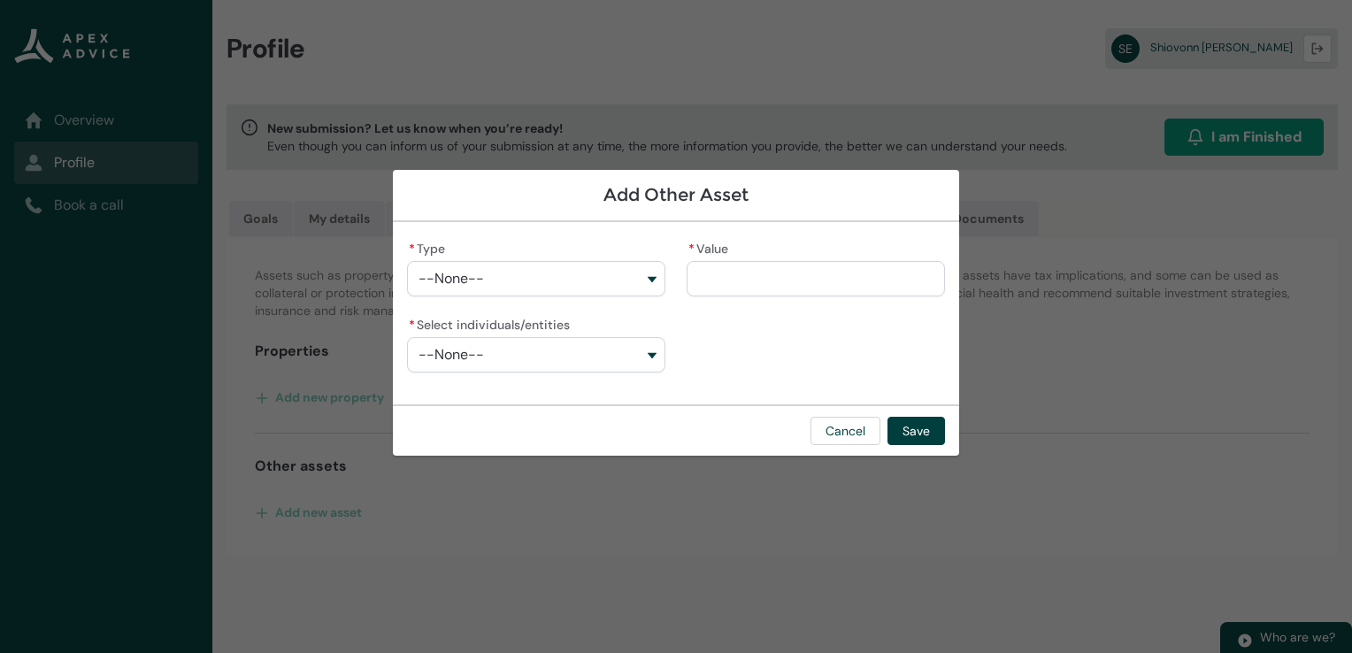
click at [543, 279] on button "--None--" at bounding box center [536, 278] width 258 height 35
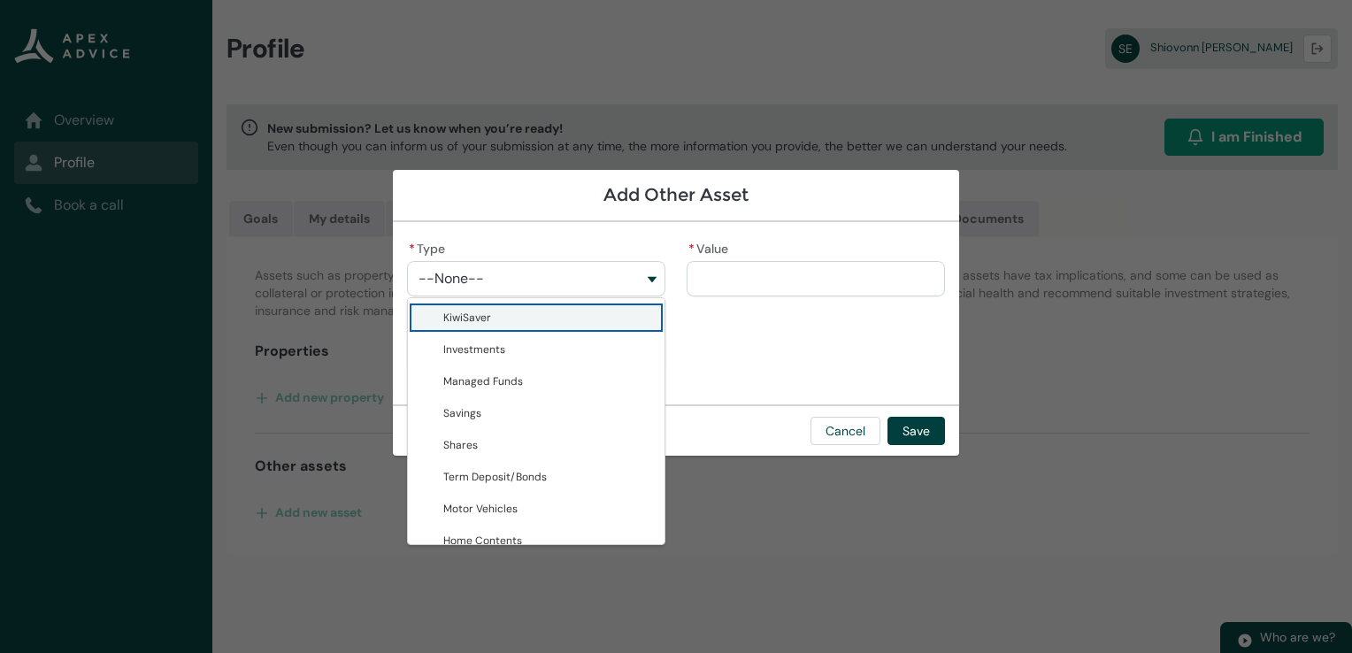
click at [531, 317] on span "KiwiSaver" at bounding box center [548, 318] width 211 height 18
type lightning-combobox "KiwiSaver"
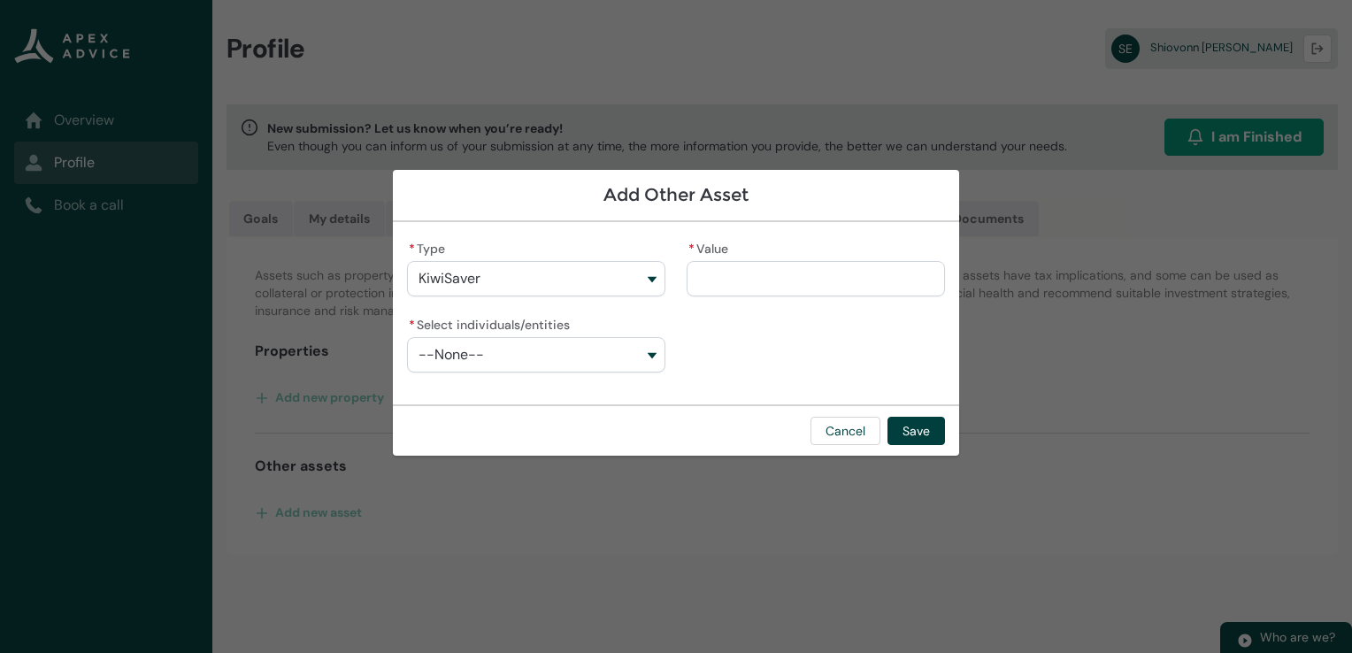
click at [731, 274] on input "* Value" at bounding box center [816, 278] width 258 height 35
type lightning-primitive-input-simple "2"
type input "*"
type lightning-primitive-input-simple "28"
type input "***"
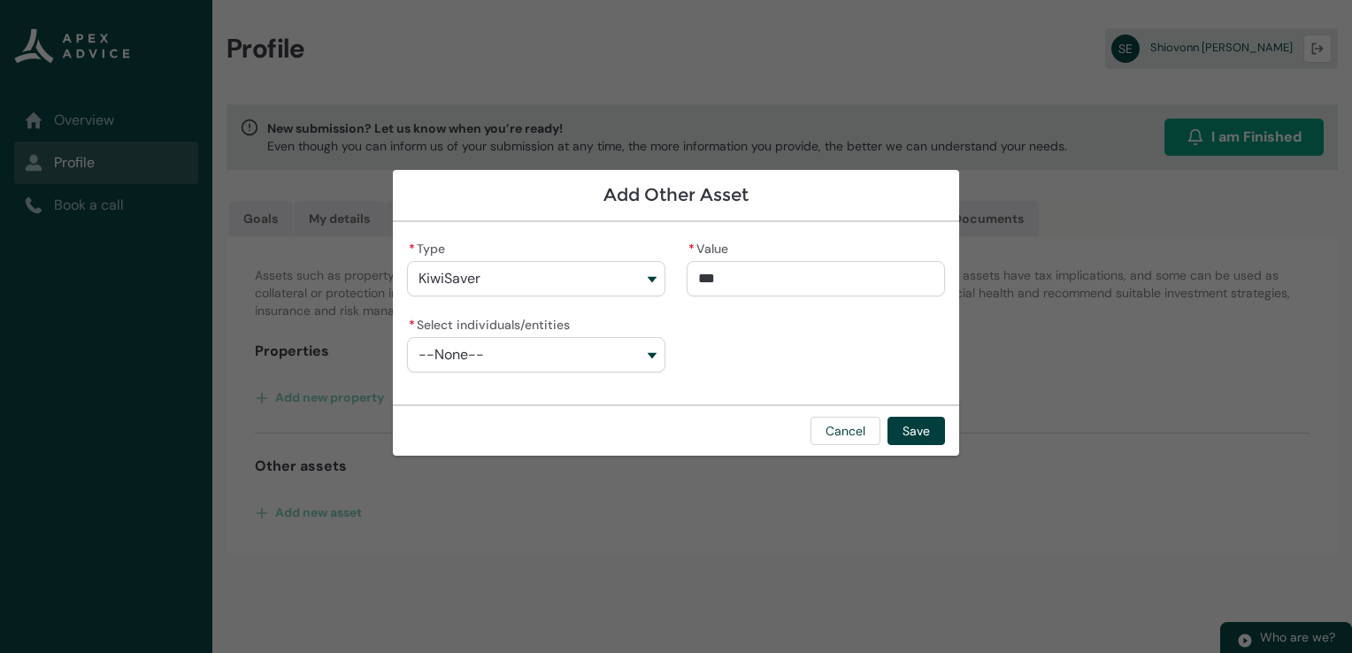
type lightning-primitive-input-simple "280"
type input "****"
type lightning-primitive-input-simple "2800"
type input "*****"
type lightning-primitive-input-simple "28000"
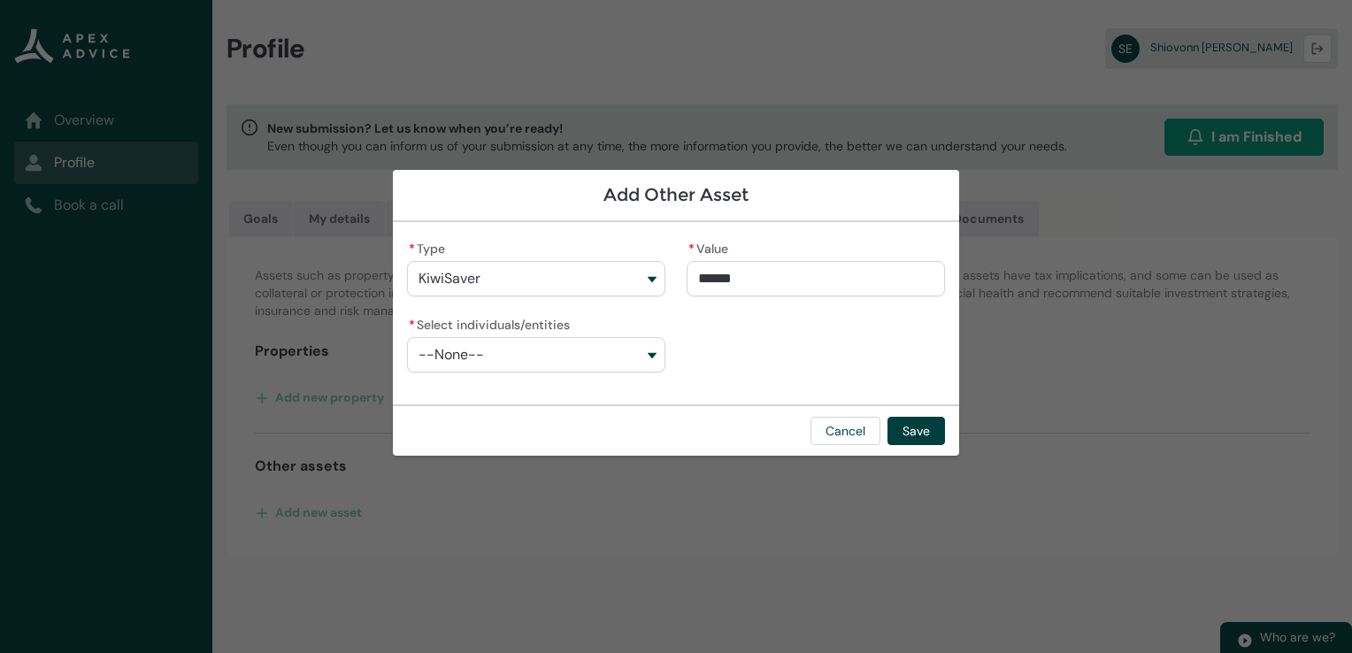
type input "**********"
click at [634, 352] on button "--None--" at bounding box center [536, 354] width 258 height 35
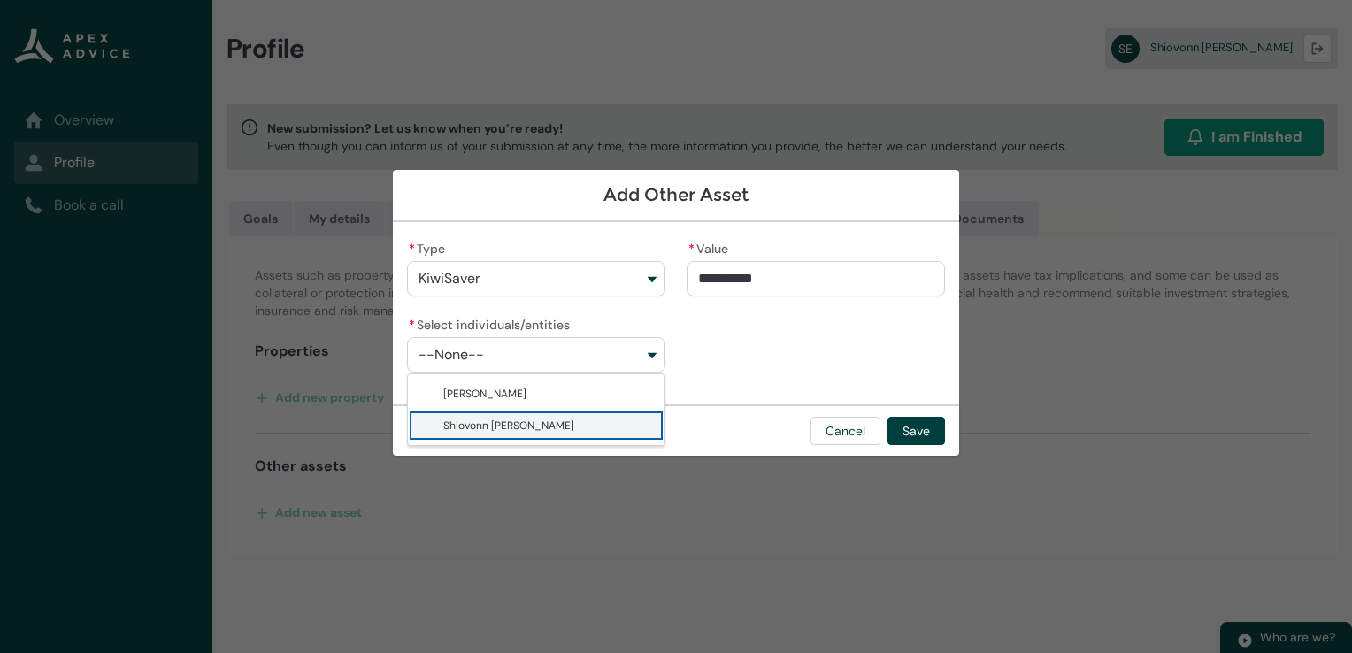
click at [614, 424] on span "Shiovonn [PERSON_NAME]" at bounding box center [548, 426] width 211 height 18
type lightning-combobox "001Q900000OFTsvIAH"
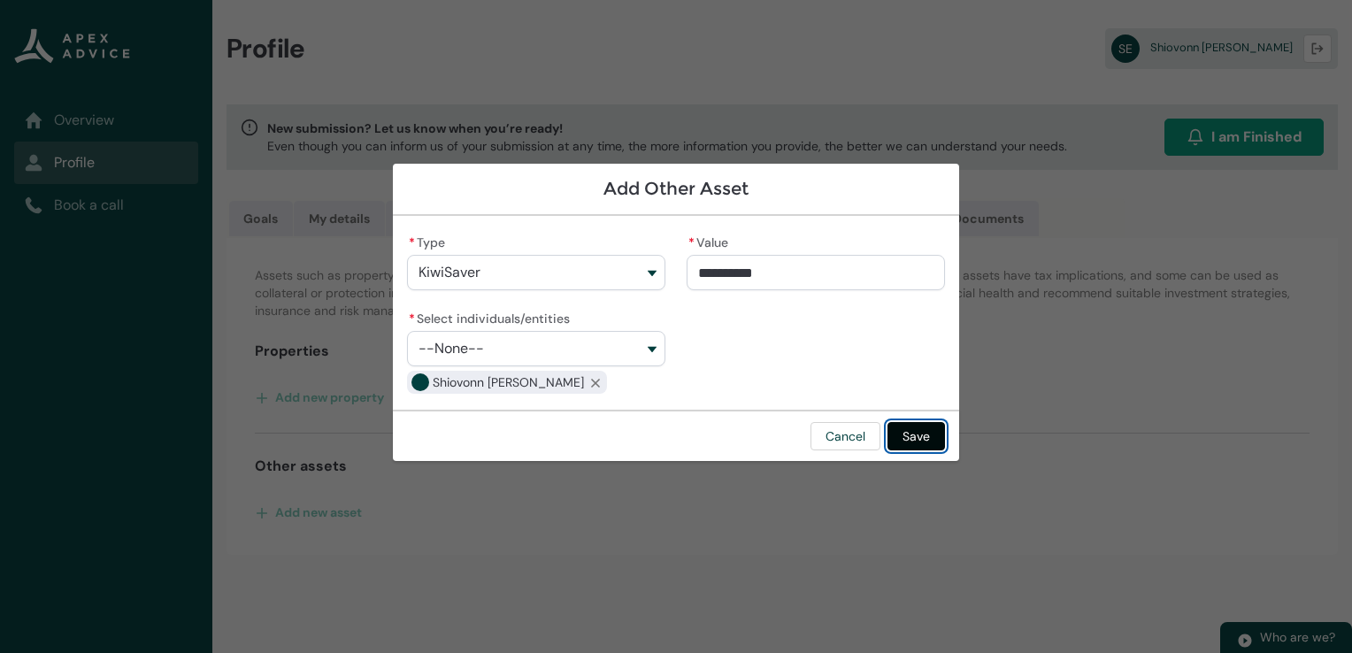
click at [931, 434] on button "Save" at bounding box center [916, 436] width 58 height 28
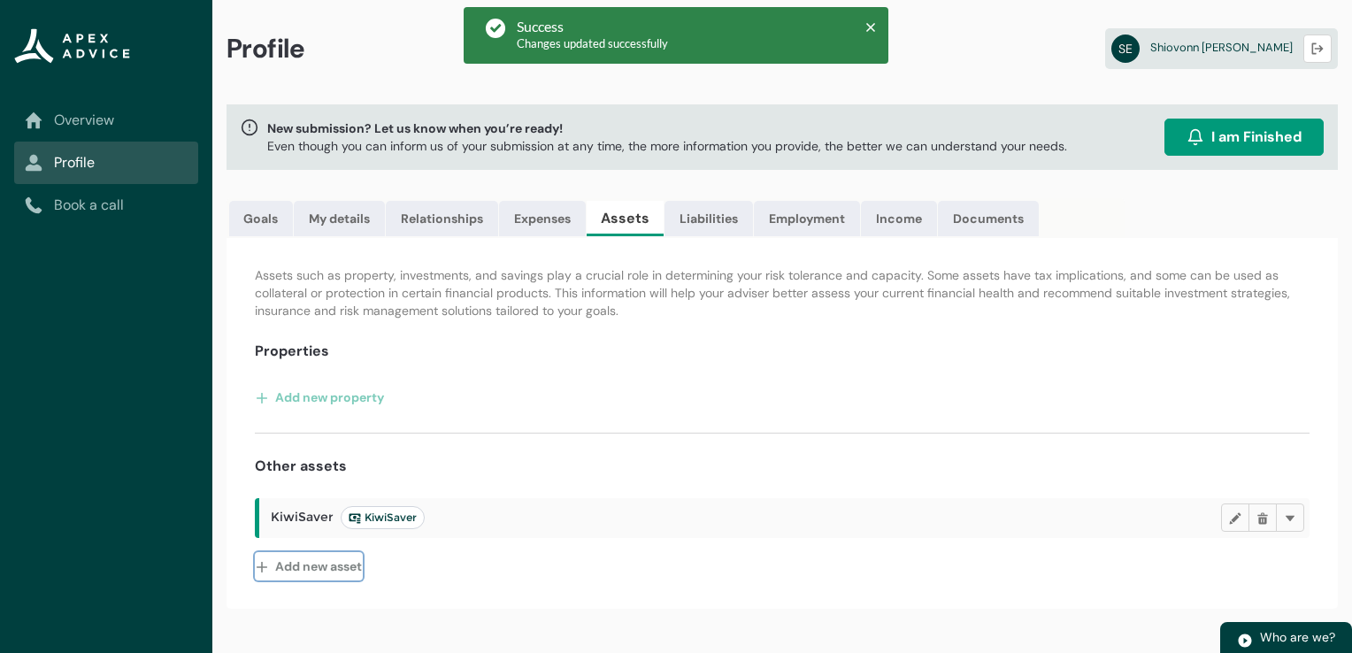
click at [314, 565] on button "Add new asset" at bounding box center [309, 566] width 108 height 28
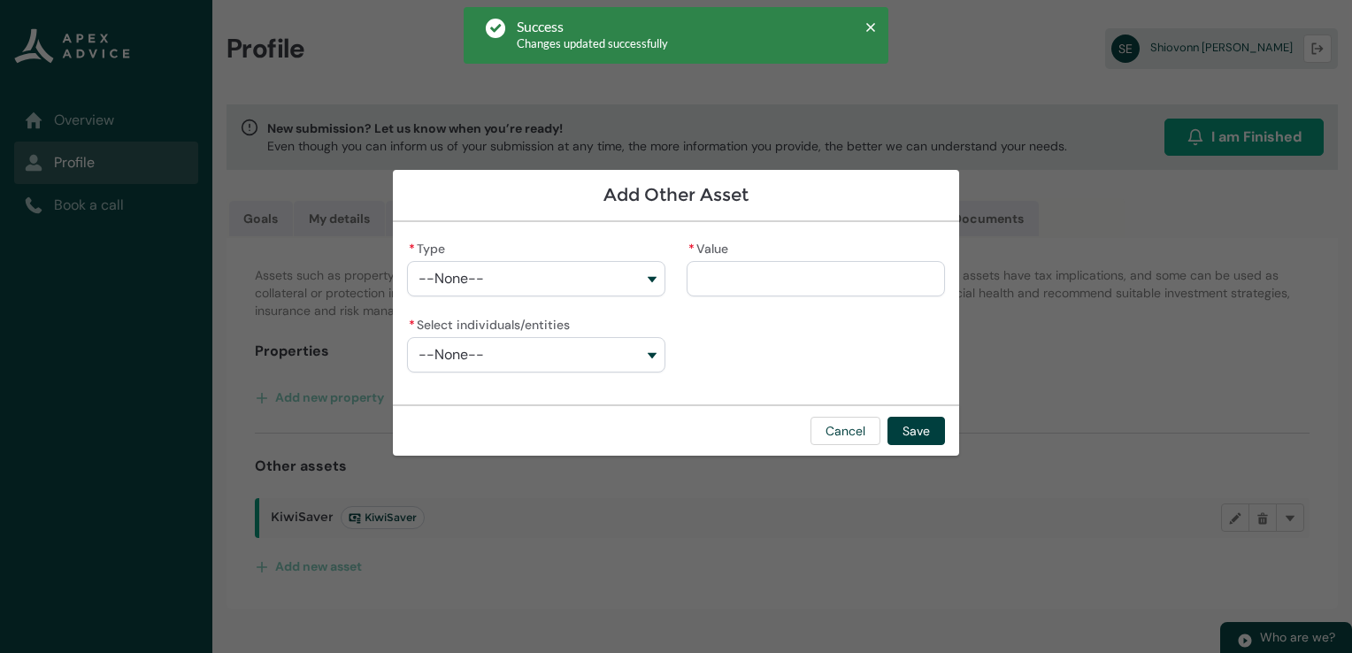
click at [599, 279] on button "--None--" at bounding box center [536, 278] width 258 height 35
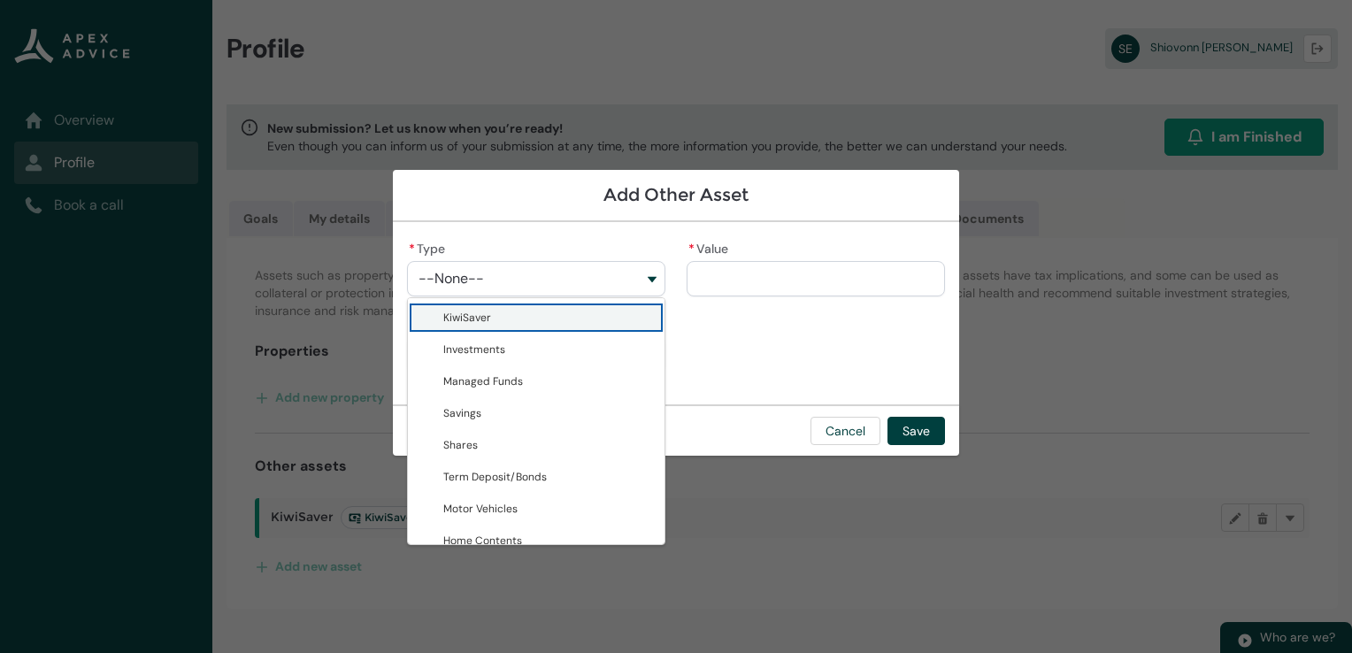
click at [533, 309] on span "KiwiSaver" at bounding box center [548, 318] width 211 height 18
type lightning-combobox "KiwiSaver"
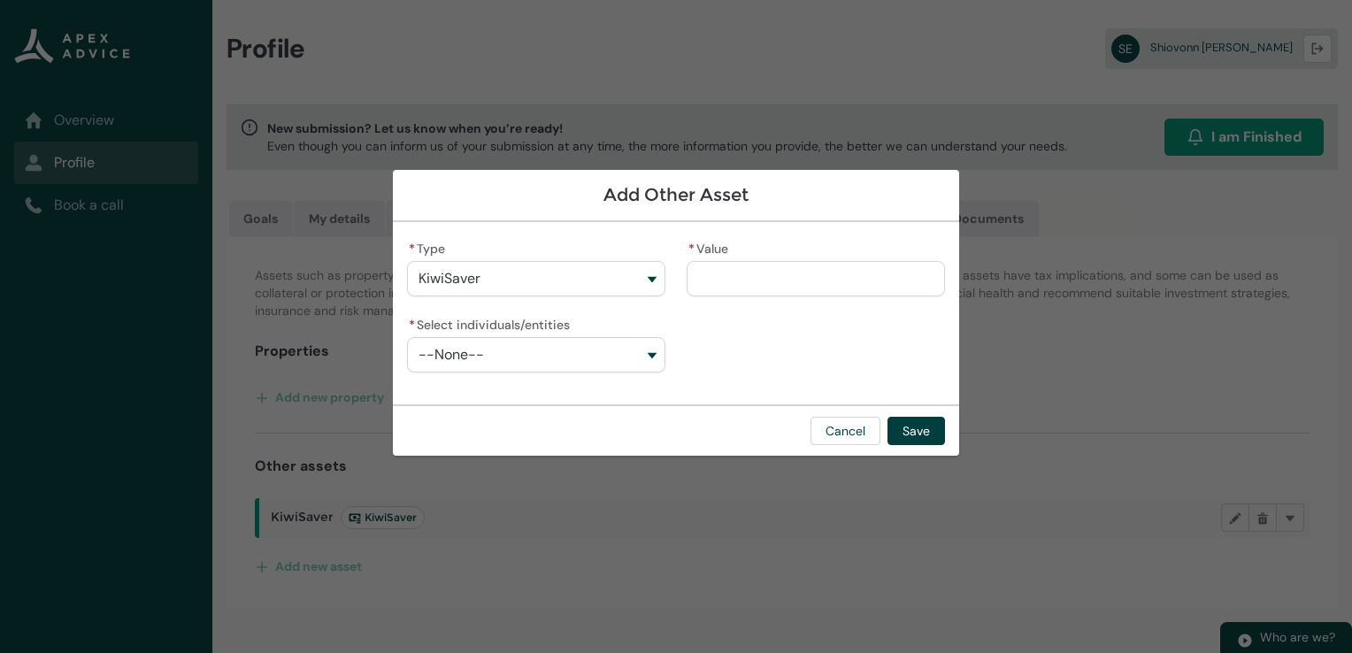
click at [722, 285] on input "* Value" at bounding box center [816, 278] width 258 height 35
type lightning-primitive-input-simple "5"
type input "*"
type lightning-primitive-input-simple "52"
type input "**"
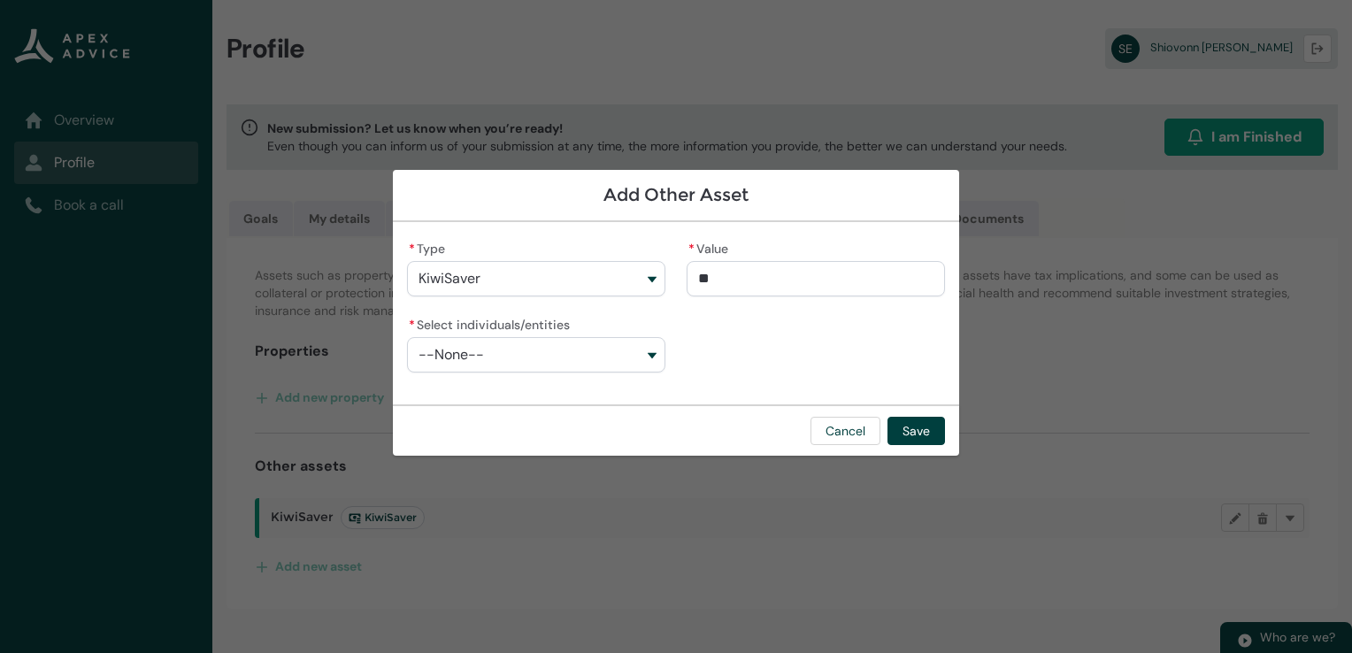
type lightning-primitive-input-simple "520"
type input "***"
type lightning-primitive-input-simple "5200"
type input "****"
type lightning-primitive-input-simple "52000"
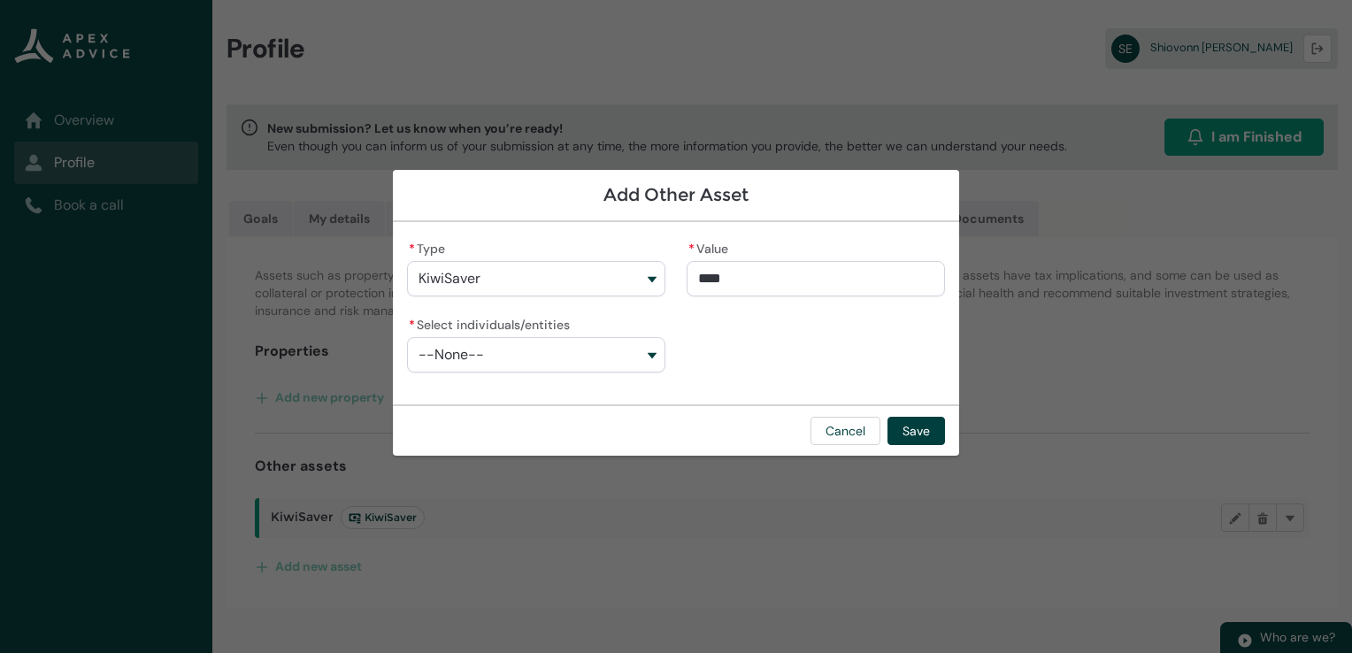
type input "*****"
type lightning-primitive-input-simple "5200"
type input "****"
type lightning-primitive-input-simple "520"
type input "***"
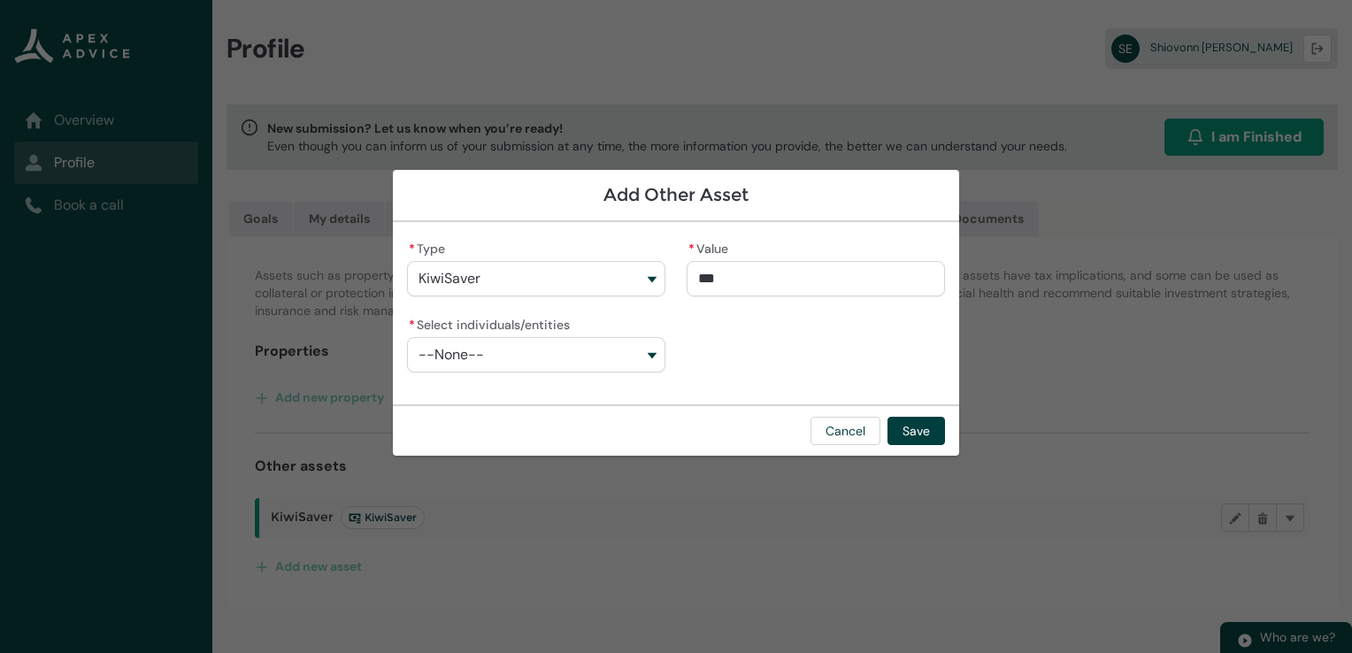
type lightning-primitive-input-simple "52"
type input "***"
type lightning-primitive-input-simple "520"
type input "****"
type lightning-primitive-input-simple "5200"
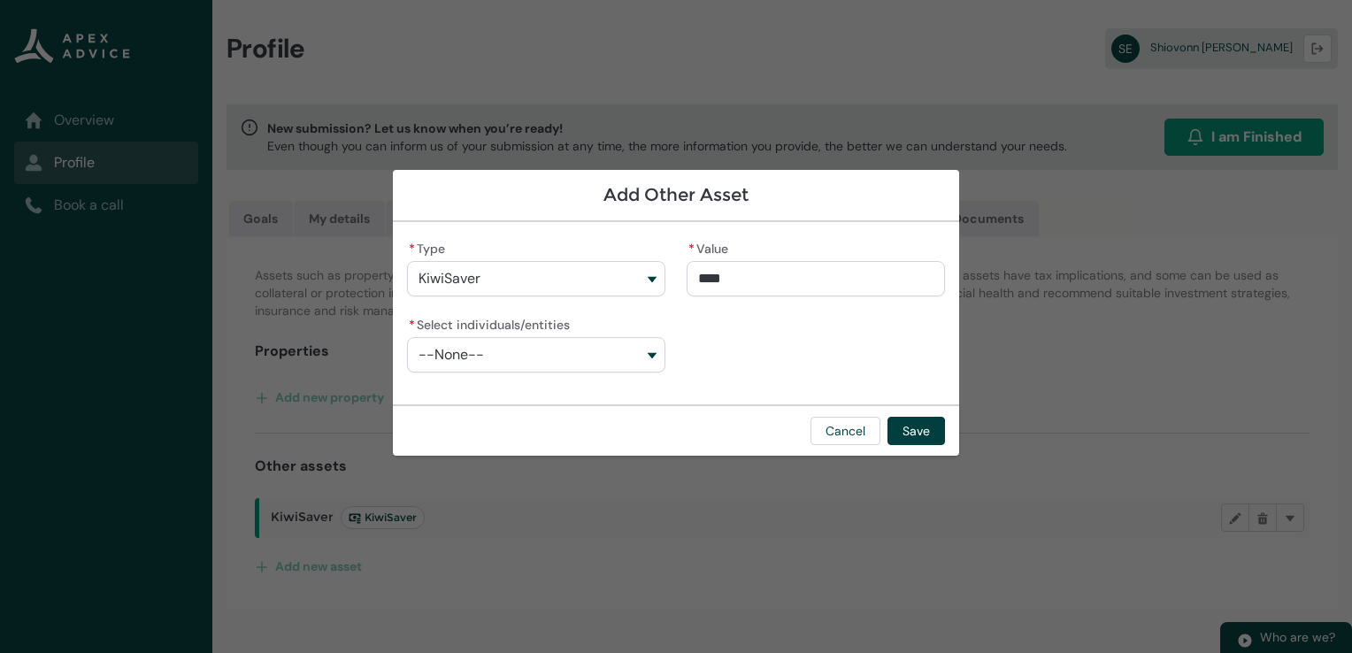
type input "*****"
type lightning-primitive-input-simple "52000"
type input "**********"
click at [598, 349] on button "--None--" at bounding box center [536, 354] width 258 height 35
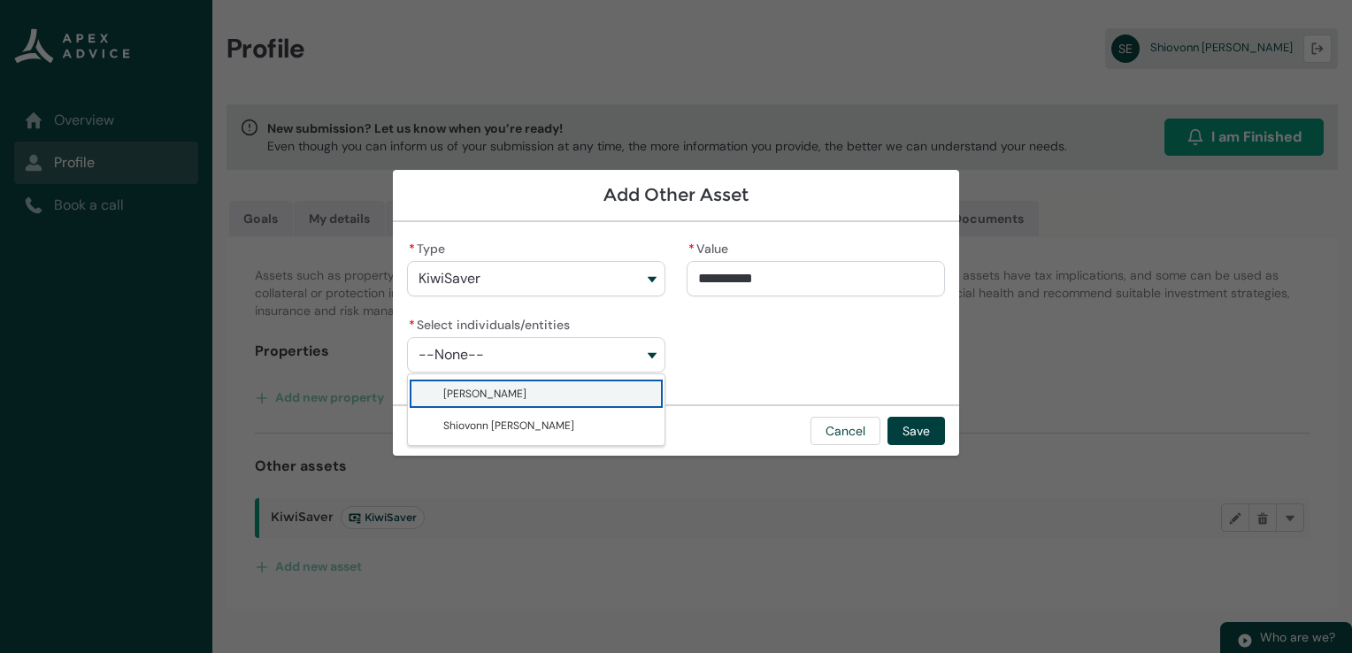
click at [558, 398] on span "[PERSON_NAME]" at bounding box center [548, 394] width 211 height 18
type lightning-combobox "001Q9000016LxIsIAK"
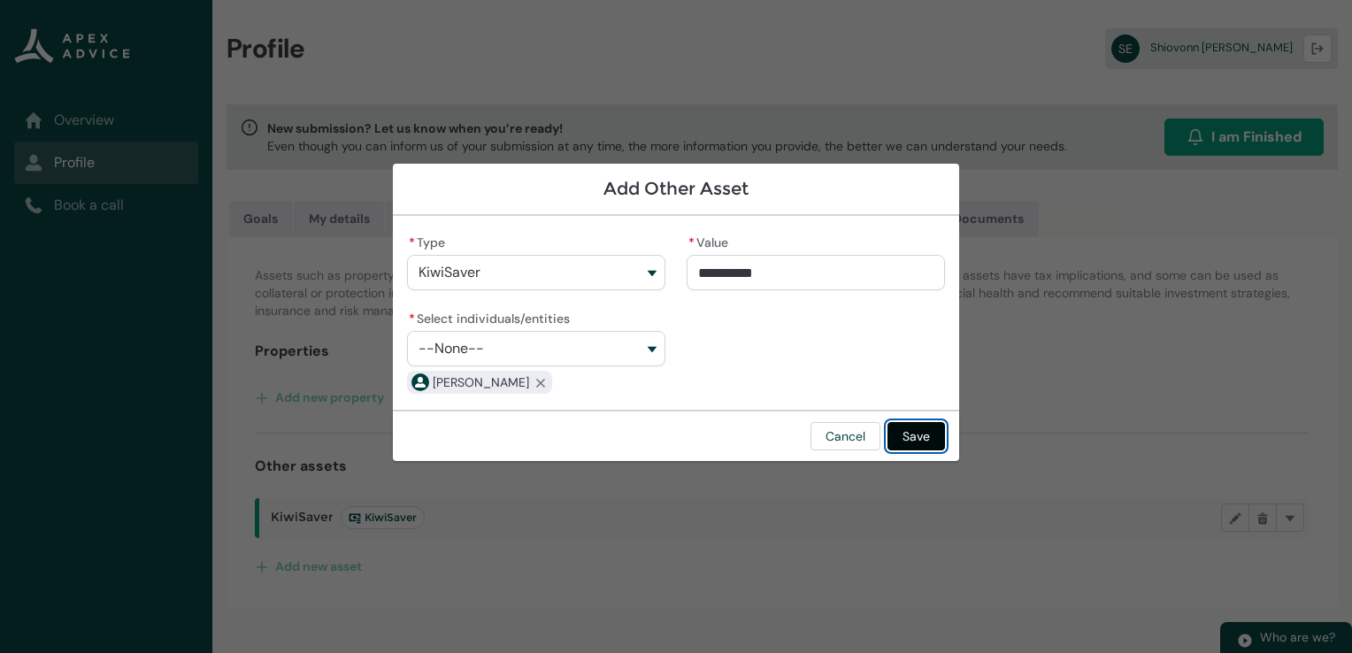
click at [925, 436] on button "Save" at bounding box center [916, 436] width 58 height 28
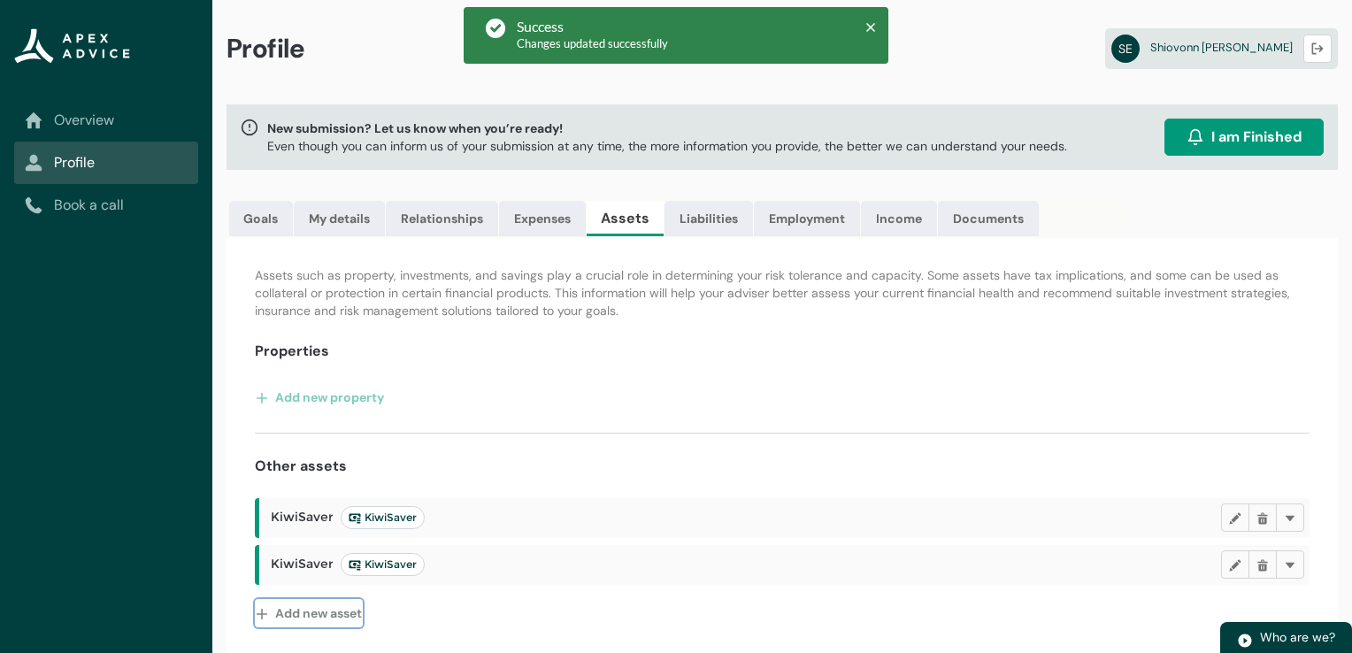
click at [315, 612] on button "Add new asset" at bounding box center [309, 613] width 108 height 28
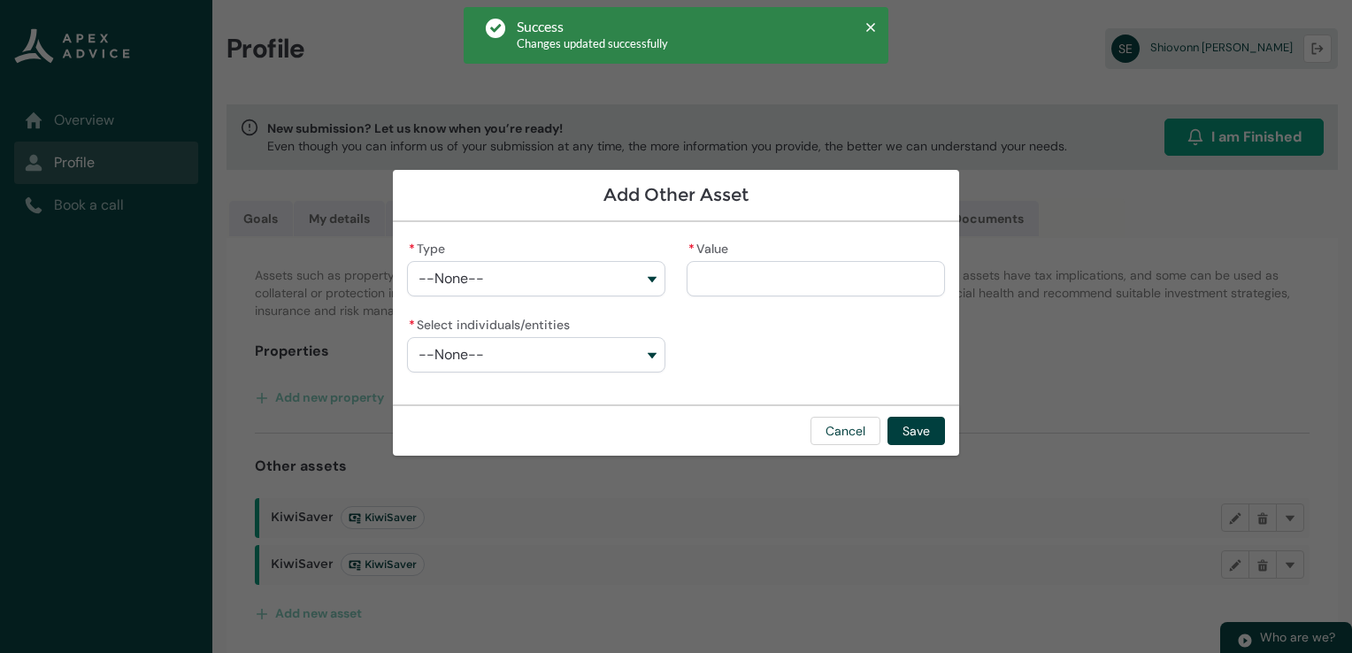
click at [608, 274] on button "--None--" at bounding box center [536, 278] width 258 height 35
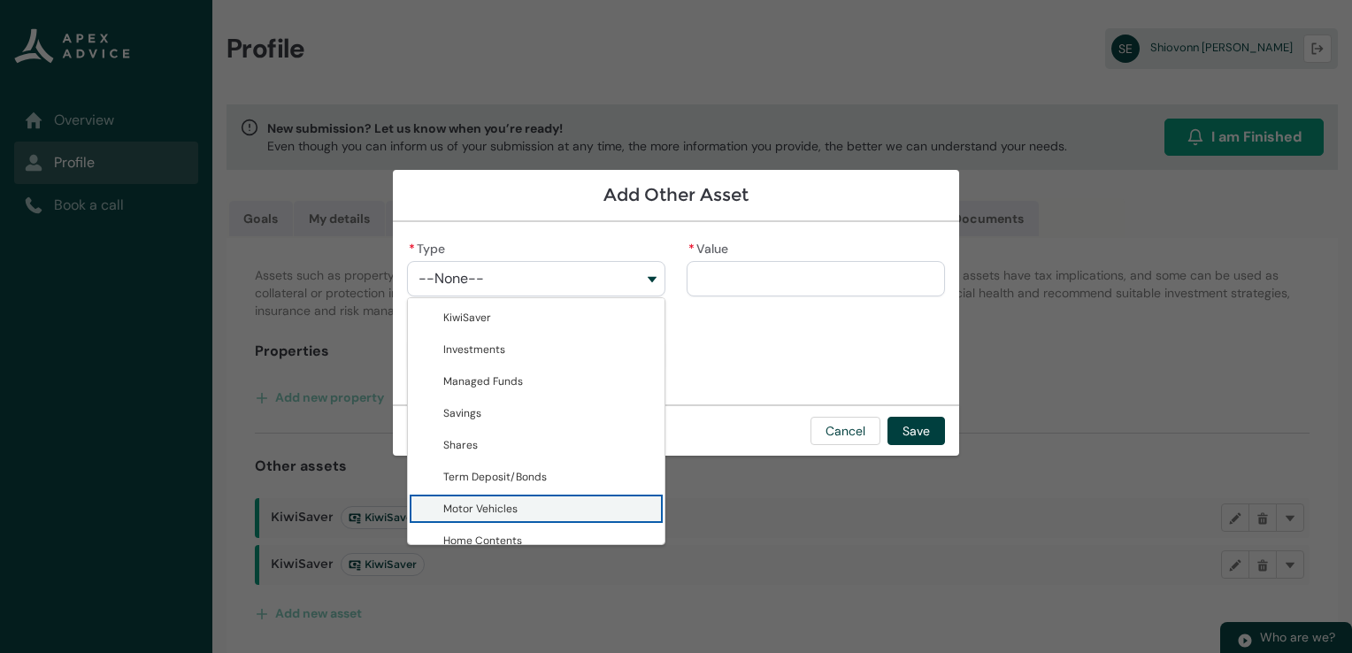
click at [566, 500] on span "Motor Vehicles" at bounding box center [548, 509] width 211 height 18
type lightning-combobox "Motor Vehicles"
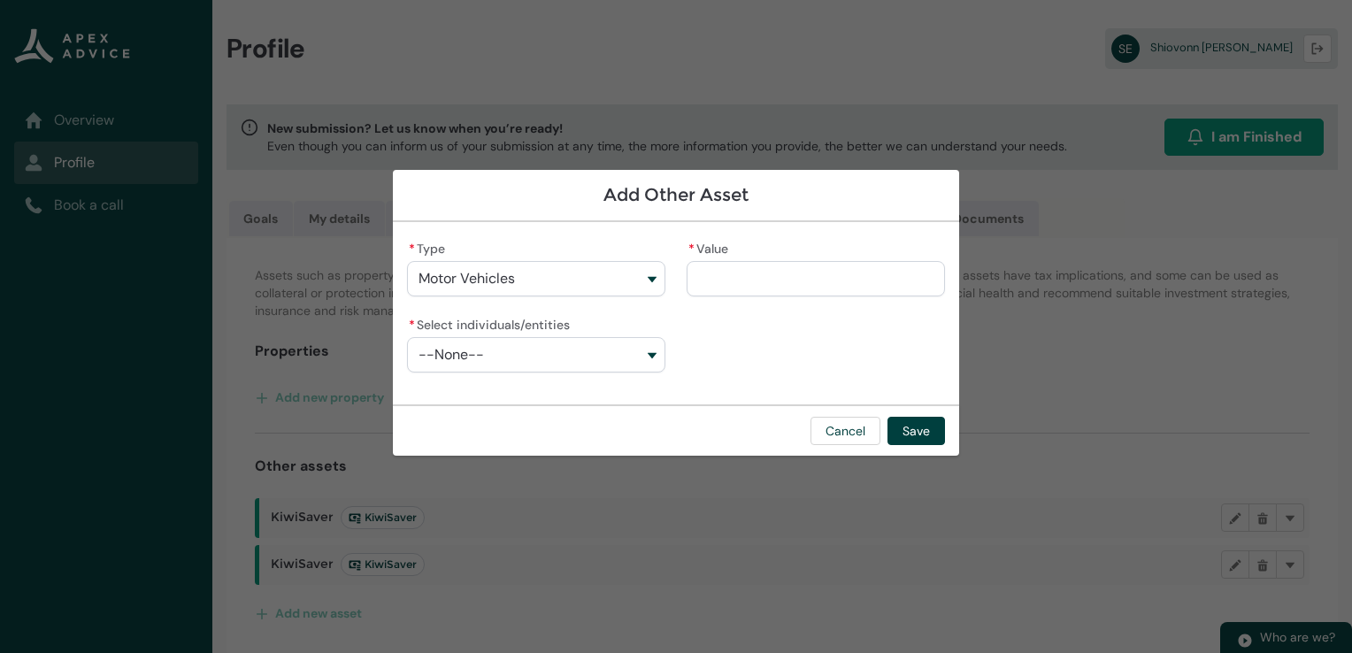
click at [541, 350] on button "--None--" at bounding box center [536, 354] width 258 height 35
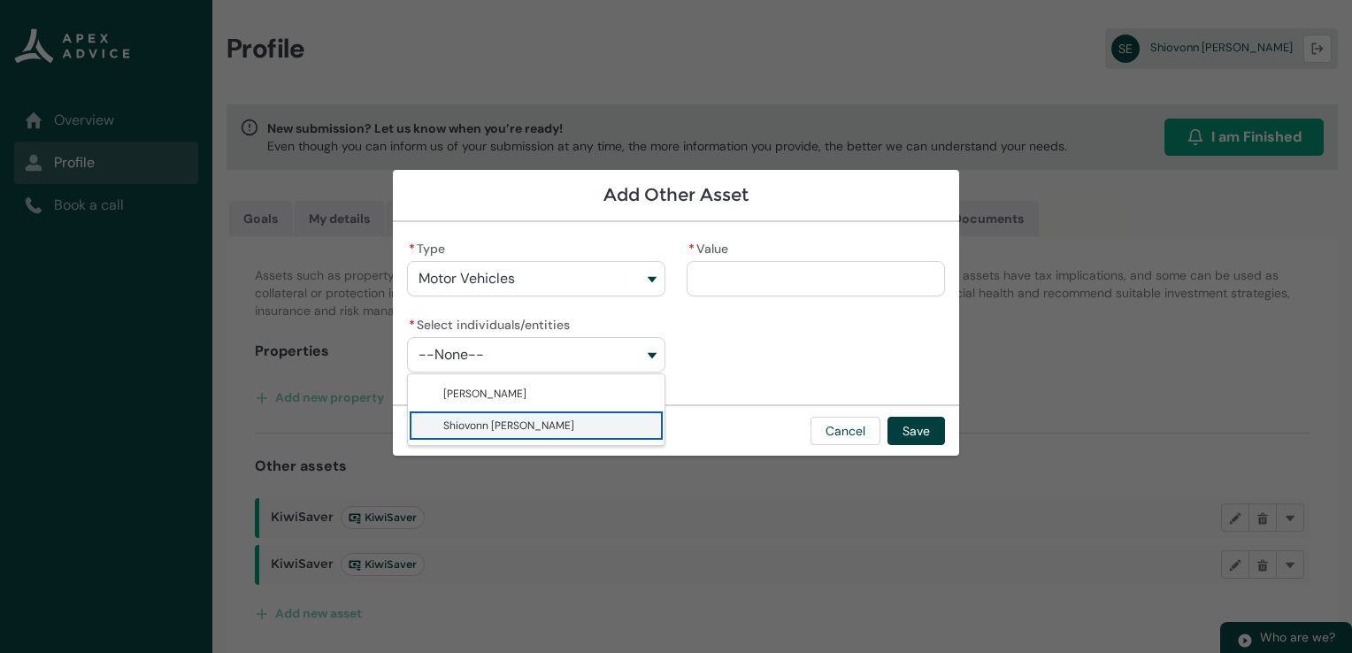
click at [514, 431] on span "Shiovonn [PERSON_NAME]" at bounding box center [508, 425] width 131 height 14
type lightning-combobox "001Q900000OFTsvIAH"
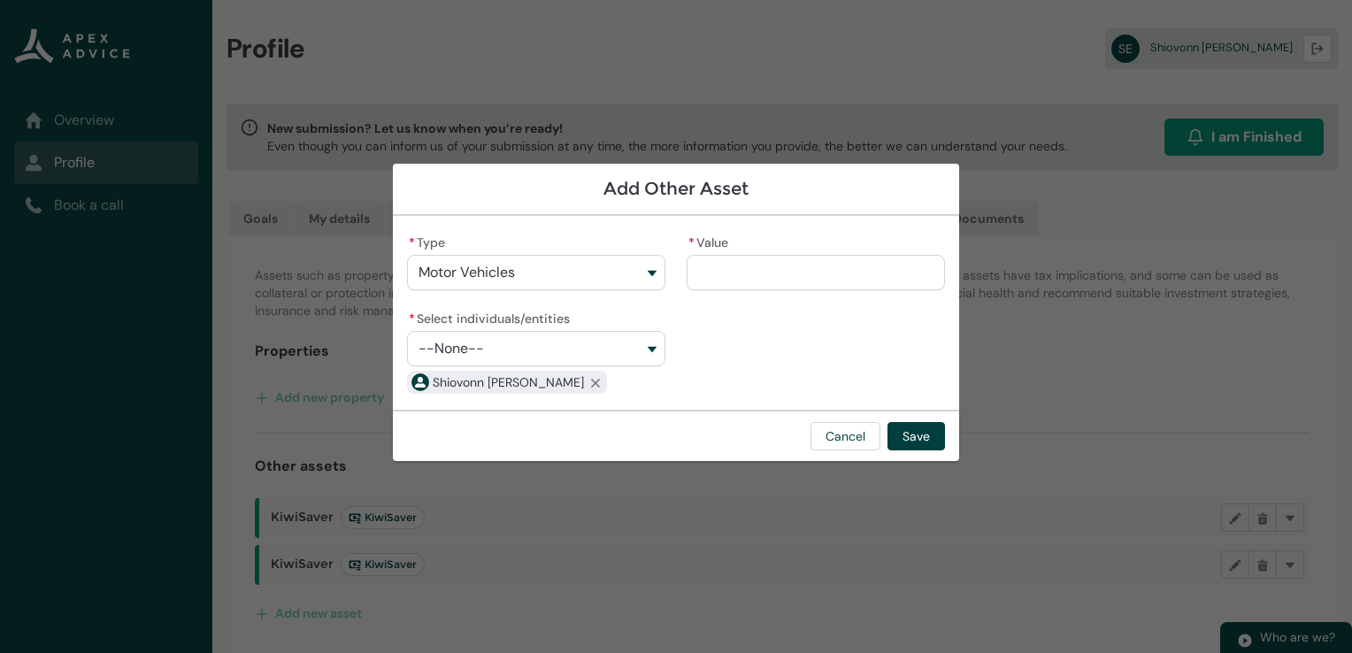
click at [746, 277] on input "* Value" at bounding box center [816, 272] width 258 height 35
type lightning-primitive-input-simple "1"
type input "*"
type lightning-primitive-input-simple "12"
type input "***"
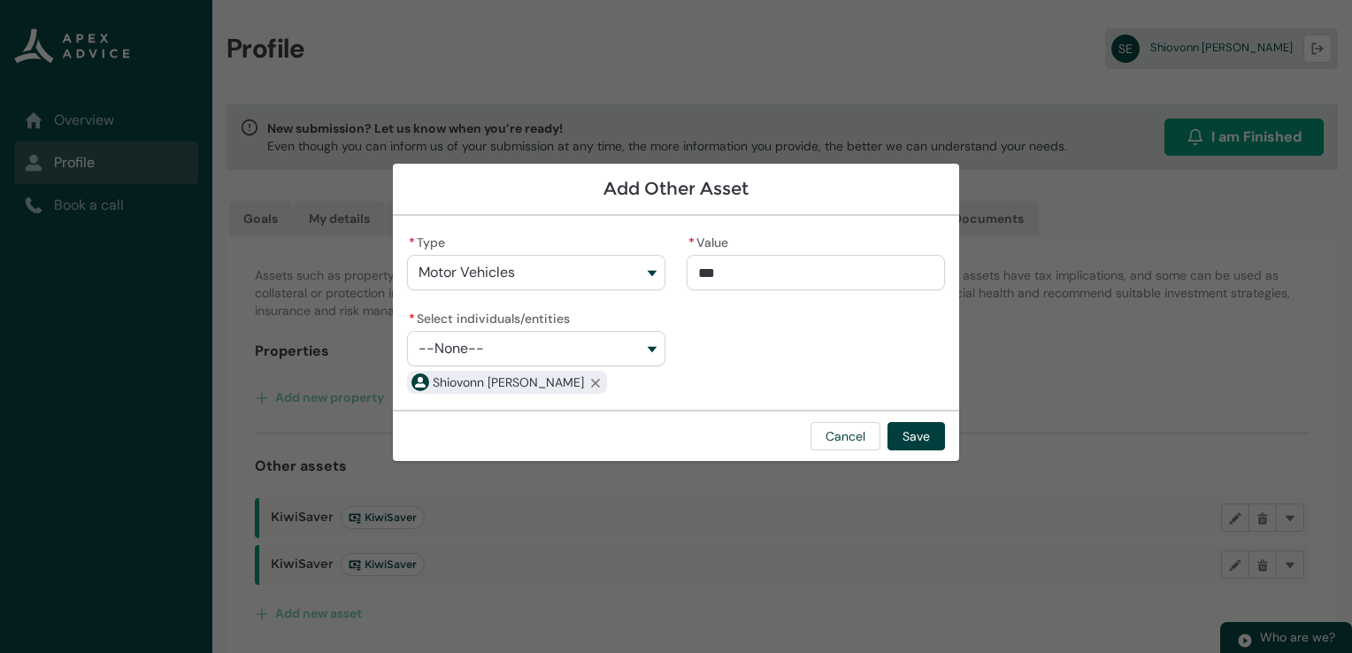
type lightning-primitive-input-simple "120"
type input "****"
type lightning-primitive-input-simple "1200"
type input "*****"
type lightning-primitive-input-simple "12000"
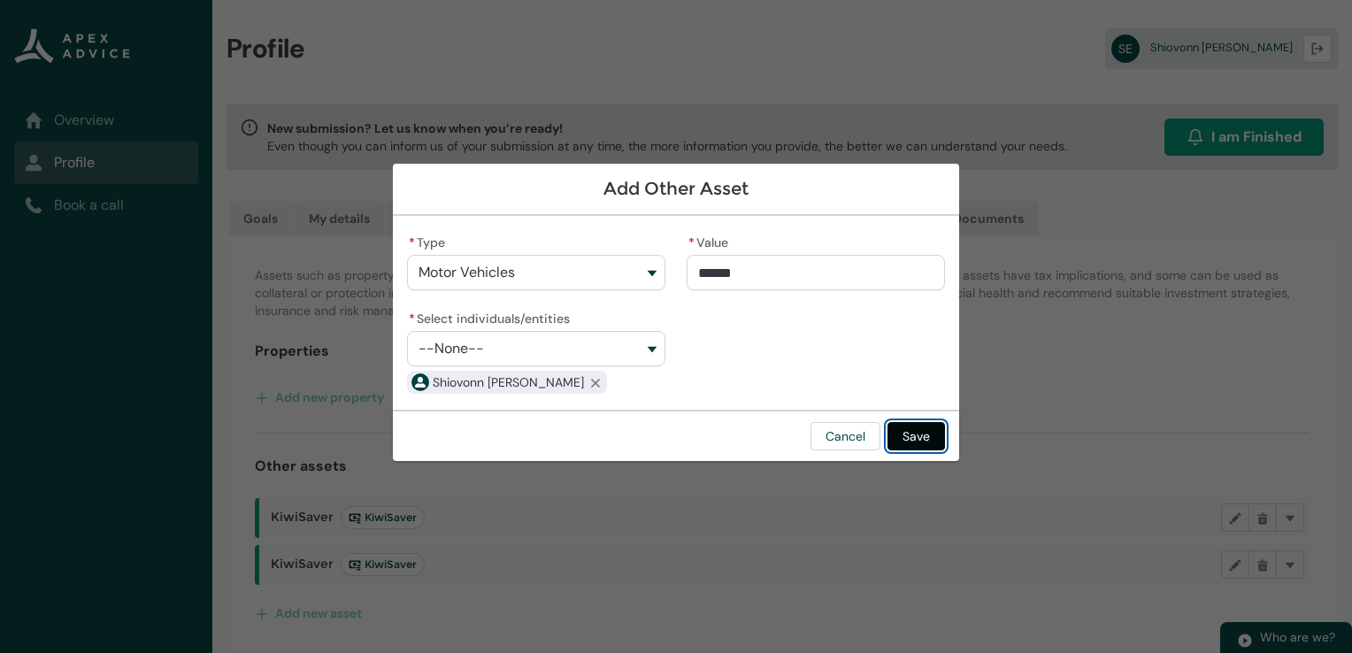
type input "**********"
click at [926, 436] on button "Save" at bounding box center [916, 436] width 58 height 28
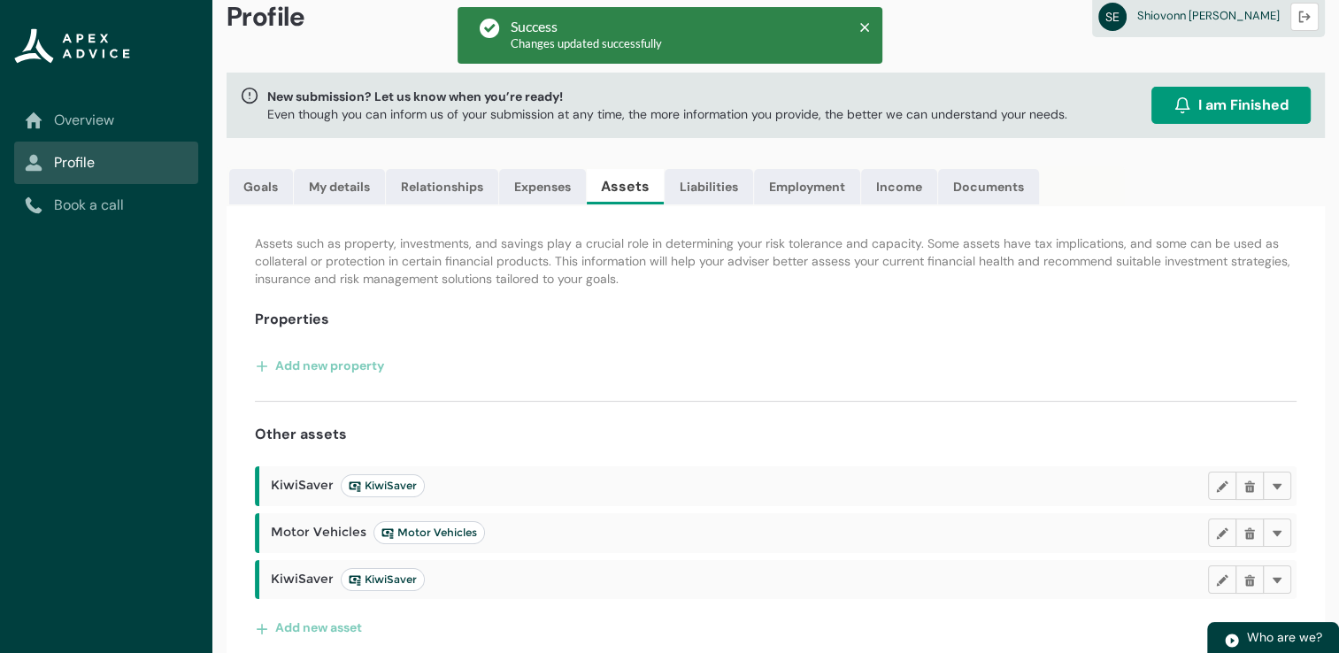
scroll to position [46, 0]
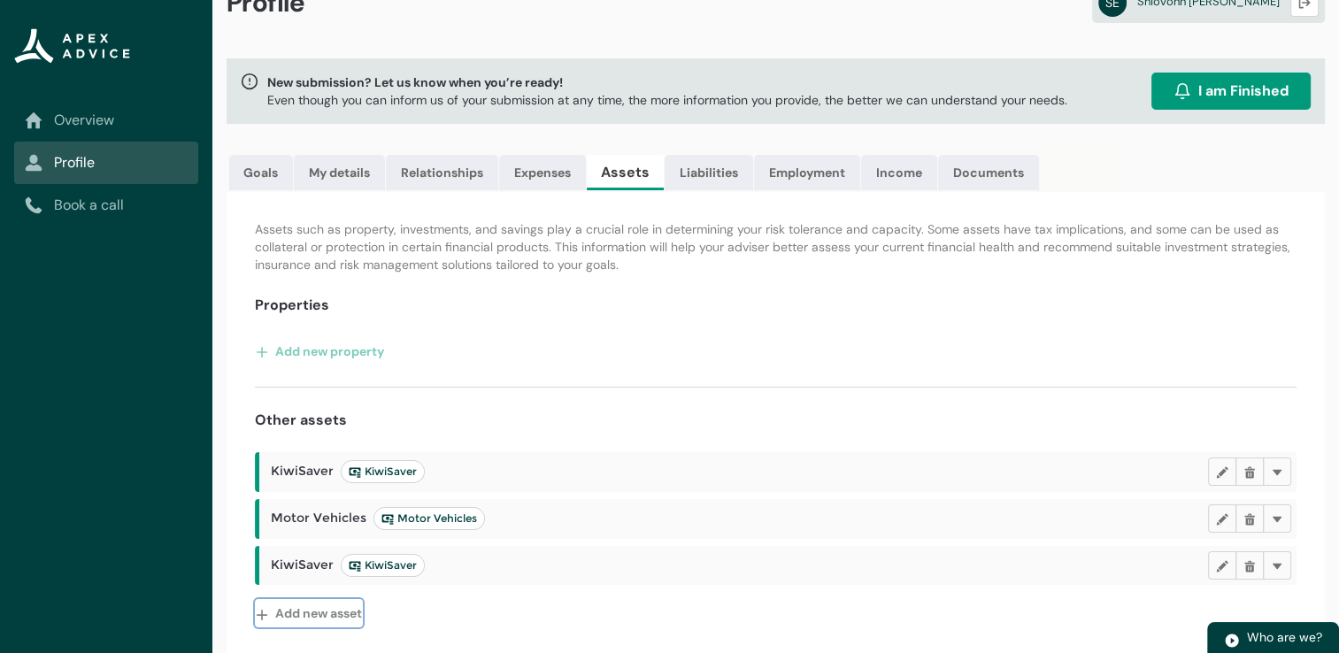
click at [326, 603] on button "Add new asset" at bounding box center [309, 613] width 108 height 28
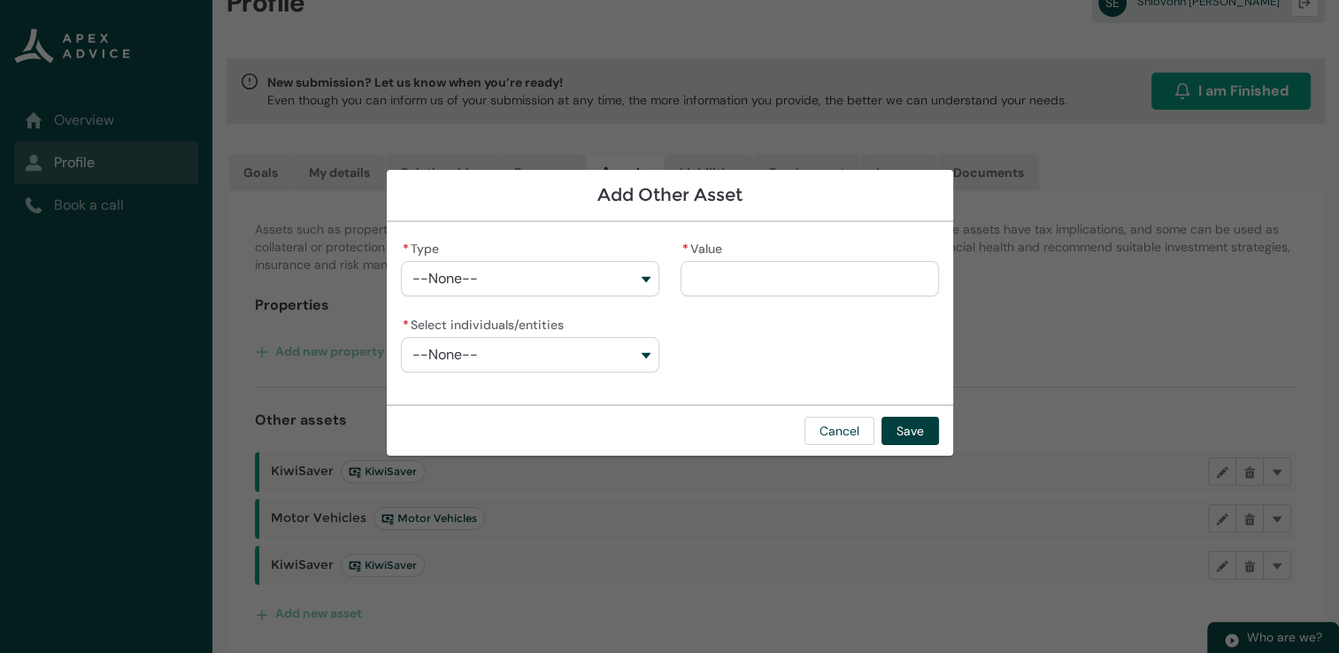
click at [772, 563] on div "Add Other Asset * Type --None-- * Value * Select individuals/entities --None-- …" at bounding box center [670, 326] width 566 height 653
click at [803, 537] on div "Add Other Asset * Type --None-- * Value * Select individuals/entities --None-- …" at bounding box center [670, 326] width 566 height 653
click at [836, 422] on button "Cancel" at bounding box center [839, 431] width 70 height 28
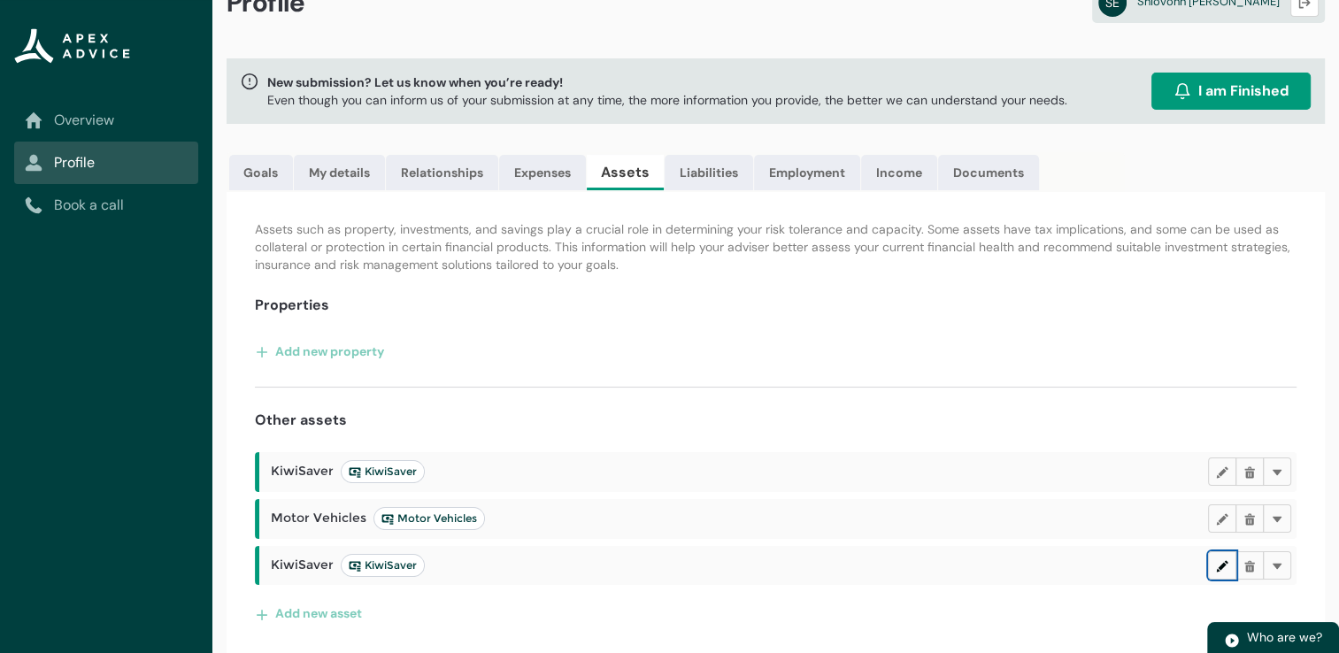
click at [1217, 562] on lightning-primitive-icon "button" at bounding box center [1222, 564] width 12 height 13
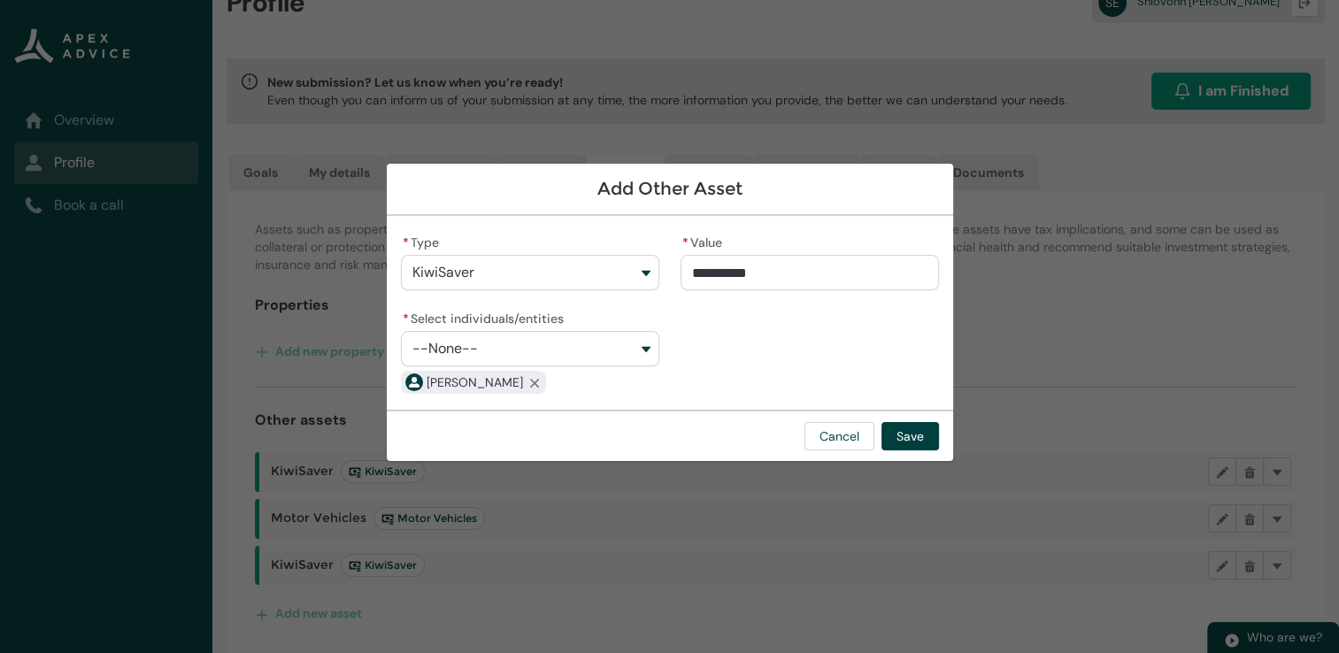
type input "*****"
click at [714, 273] on input "*****" at bounding box center [809, 272] width 258 height 35
click at [704, 271] on input "*****" at bounding box center [809, 272] width 258 height 35
type lightning-primitive-input-simple "52000"
click at [756, 272] on input "******" at bounding box center [809, 272] width 258 height 35
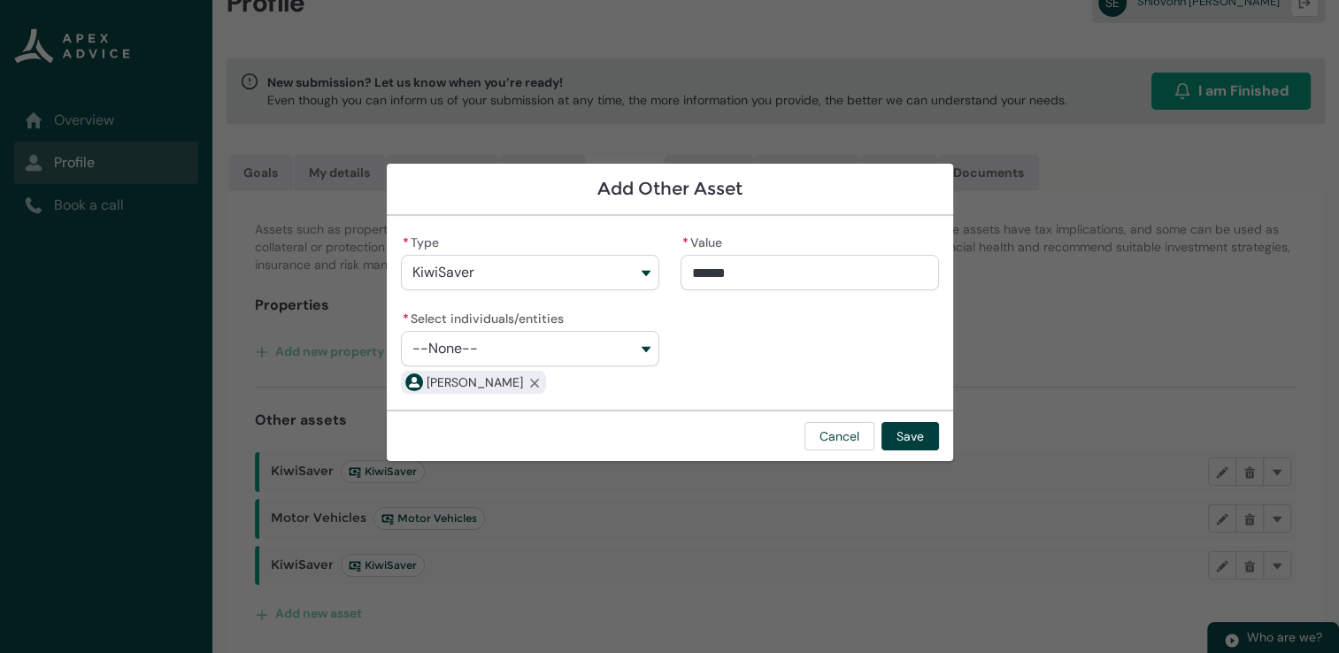
type input "**********"
